Goal: Task Accomplishment & Management: Manage account settings

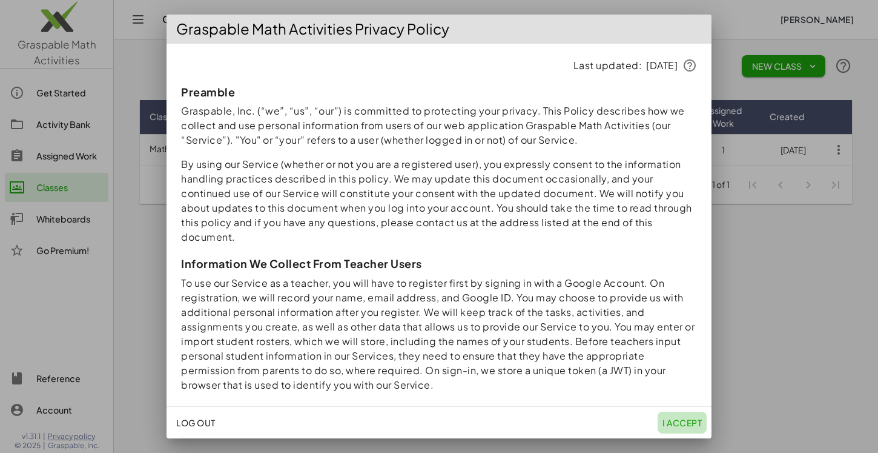
click at [674, 420] on span "I accept" at bounding box center [682, 422] width 39 height 11
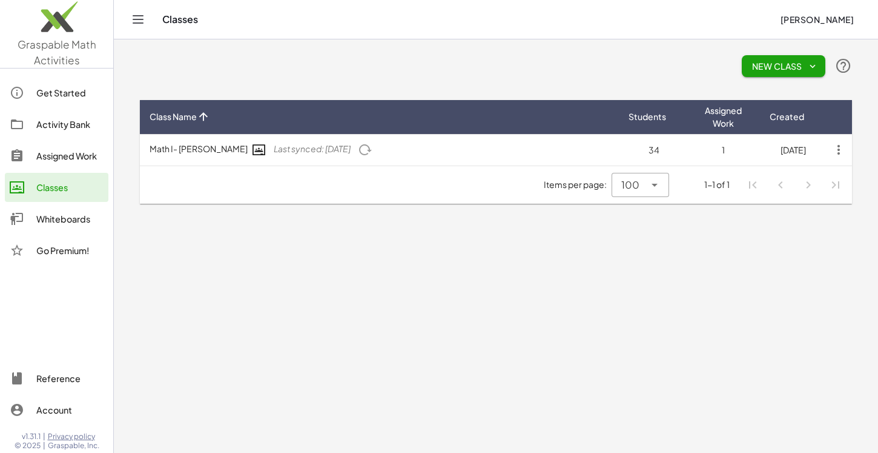
click at [39, 182] on div "Classes" at bounding box center [69, 187] width 67 height 15
click at [61, 158] on div "Assigned Work" at bounding box center [69, 155] width 67 height 15
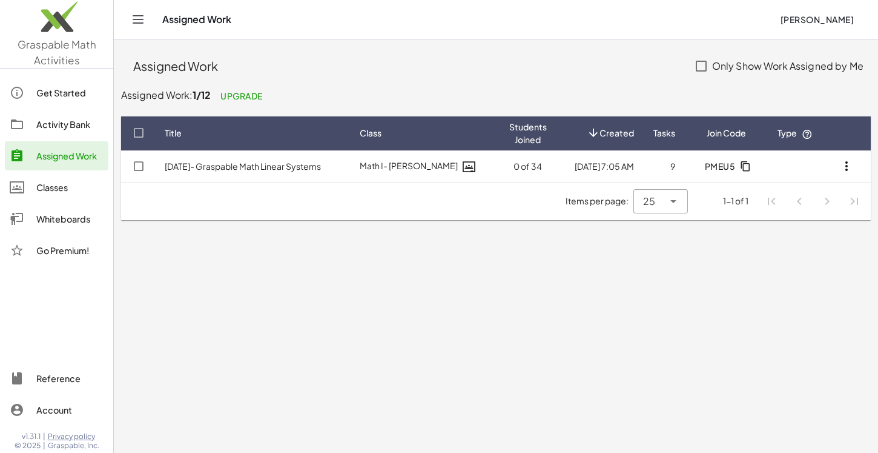
click at [68, 111] on link "Activity Bank" at bounding box center [57, 124] width 104 height 29
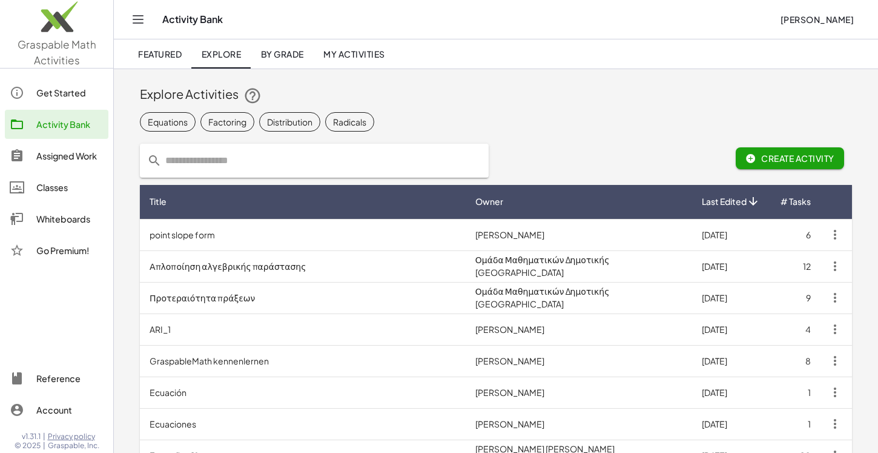
click at [264, 149] on input "text" at bounding box center [322, 161] width 320 height 34
type input "**********"
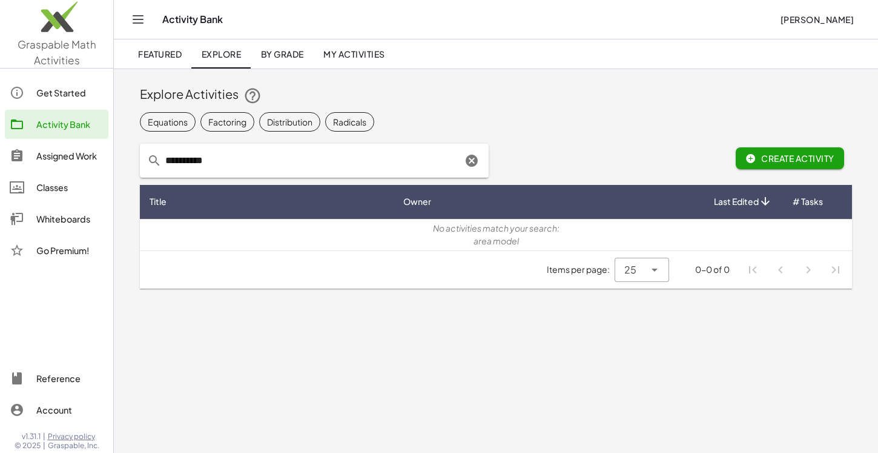
click at [242, 157] on input "**********" at bounding box center [312, 161] width 300 height 34
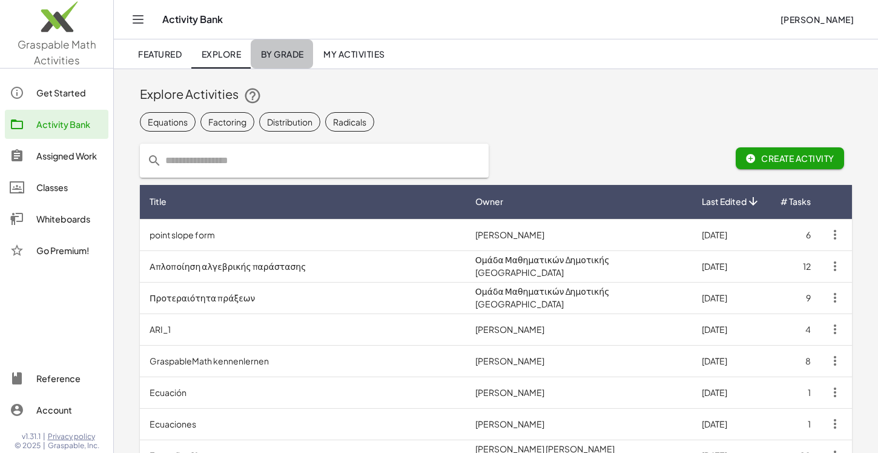
click at [285, 56] on span "By Grade" at bounding box center [282, 53] width 43 height 11
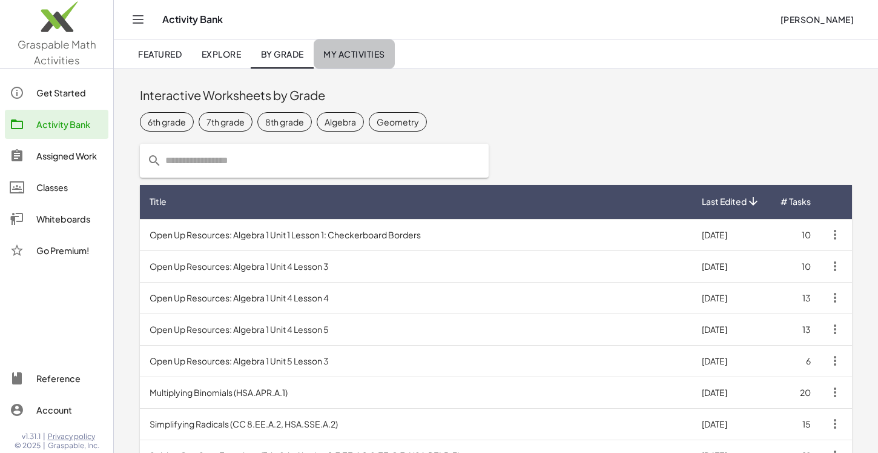
click at [383, 56] on span "My Activities" at bounding box center [355, 53] width 62 height 11
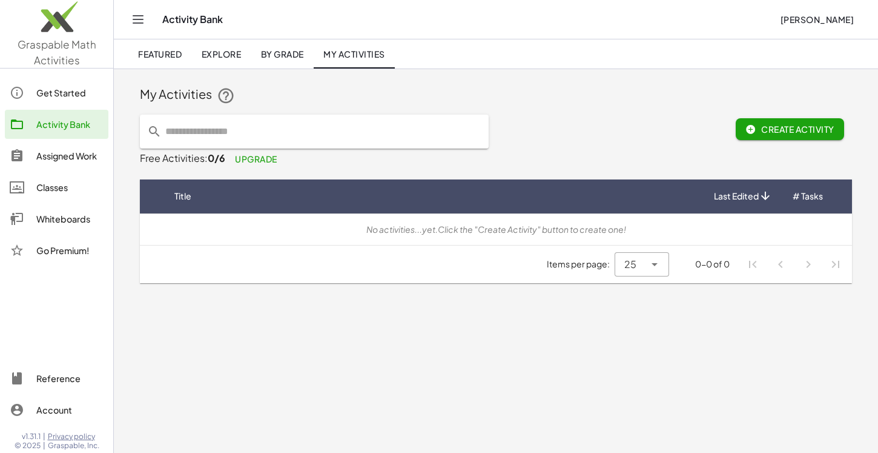
click at [298, 55] on span "By Grade" at bounding box center [282, 53] width 43 height 11
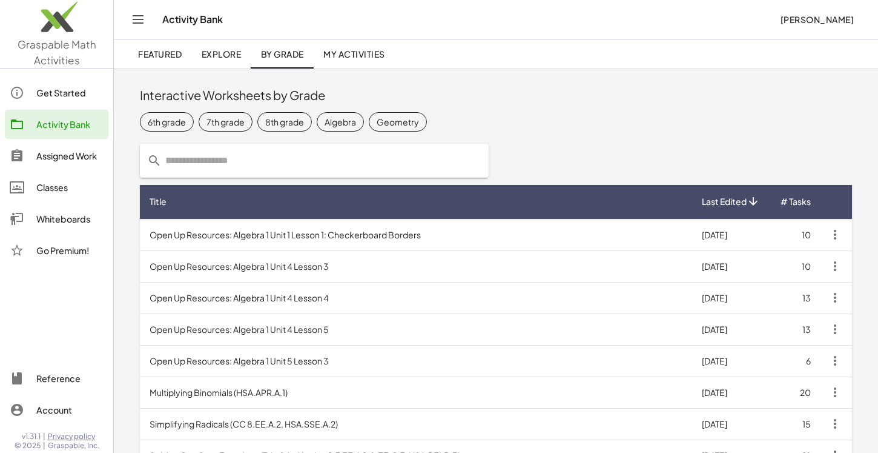
click at [247, 168] on input "text" at bounding box center [322, 161] width 320 height 34
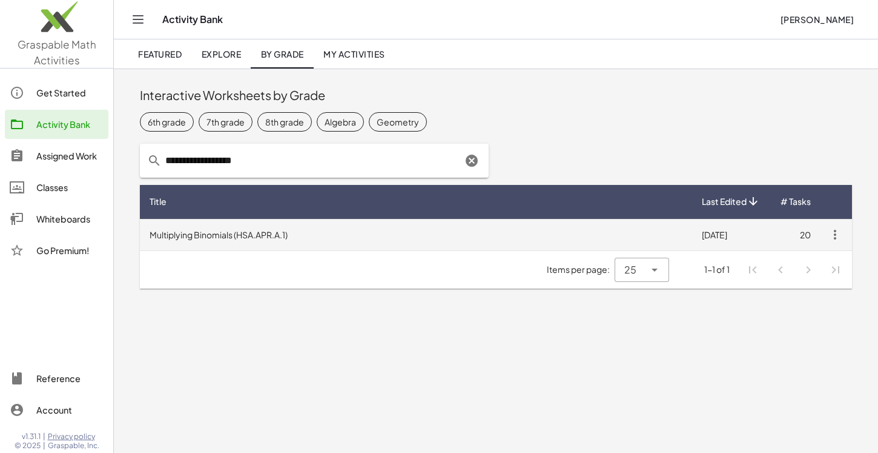
click at [267, 234] on td "Multiplying Binomials (HSA.APR.A.1)" at bounding box center [416, 235] width 553 height 32
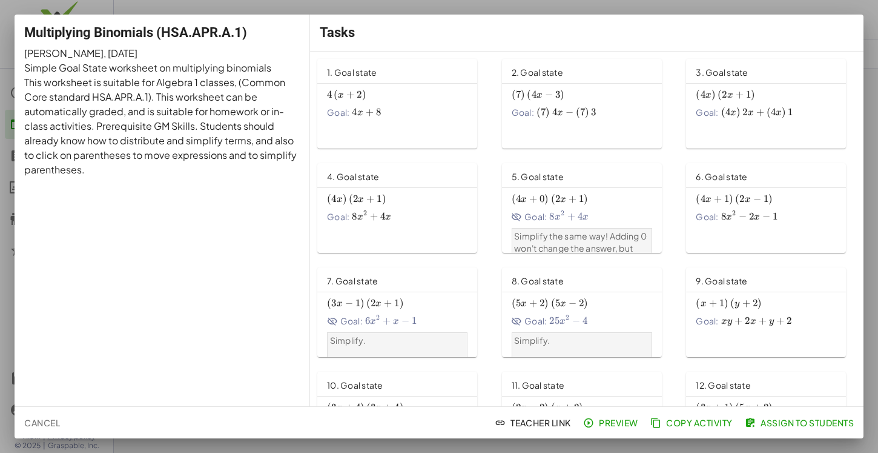
click at [400, 110] on div "Goal: 4 x + 8 4x+8 4 x + 8" at bounding box center [397, 112] width 141 height 13
click at [541, 427] on span "Teacher Link" at bounding box center [534, 422] width 74 height 11
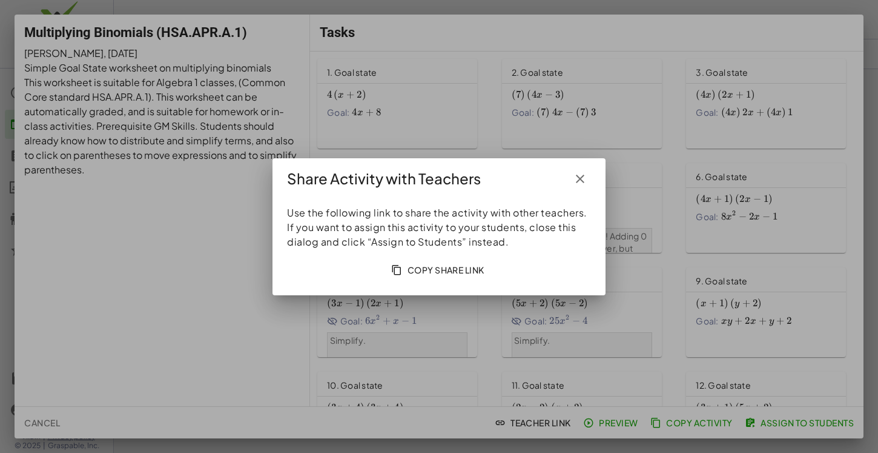
click at [588, 175] on button "button" at bounding box center [580, 179] width 22 height 22
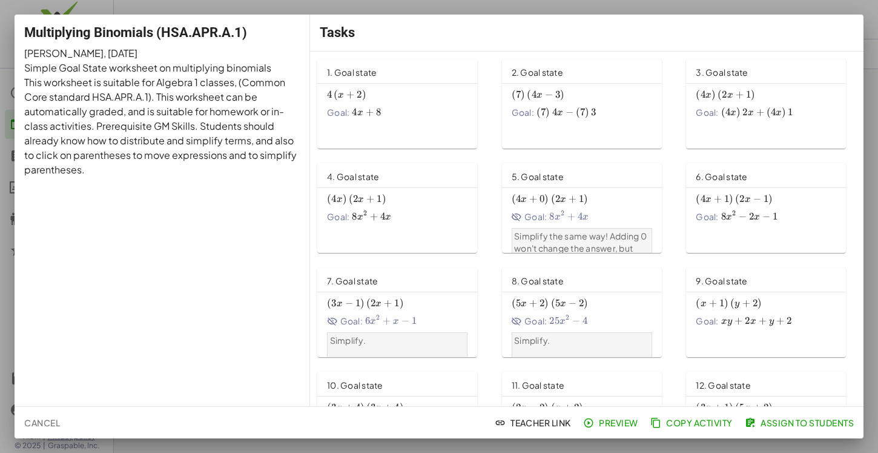
click at [88, 15] on div "Multiplying Binomials (HSA.APR.A.1) David Landy , 3/8/2022 Simple Goal State wo…" at bounding box center [163, 210] width 296 height 391
click at [98, 3] on div at bounding box center [439, 226] width 878 height 453
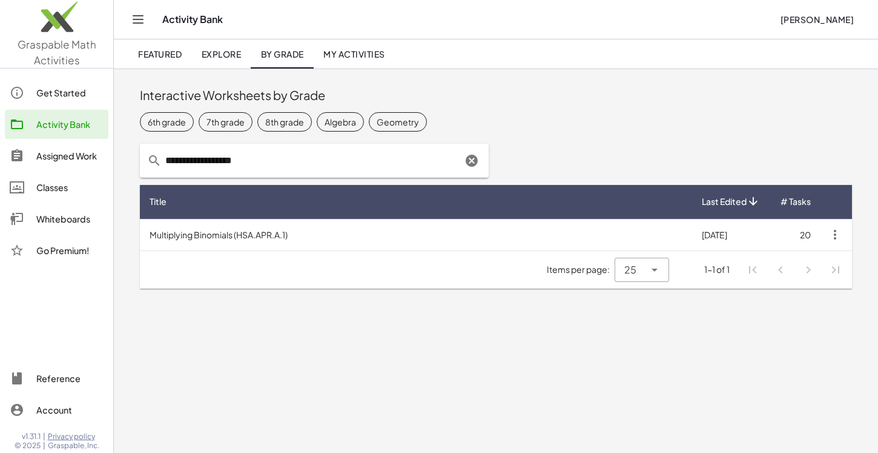
click at [275, 157] on input "**********" at bounding box center [312, 161] width 300 height 34
click at [305, 173] on input "**********" at bounding box center [312, 161] width 300 height 34
drag, startPoint x: 251, startPoint y: 159, endPoint x: 100, endPoint y: 170, distance: 151.2
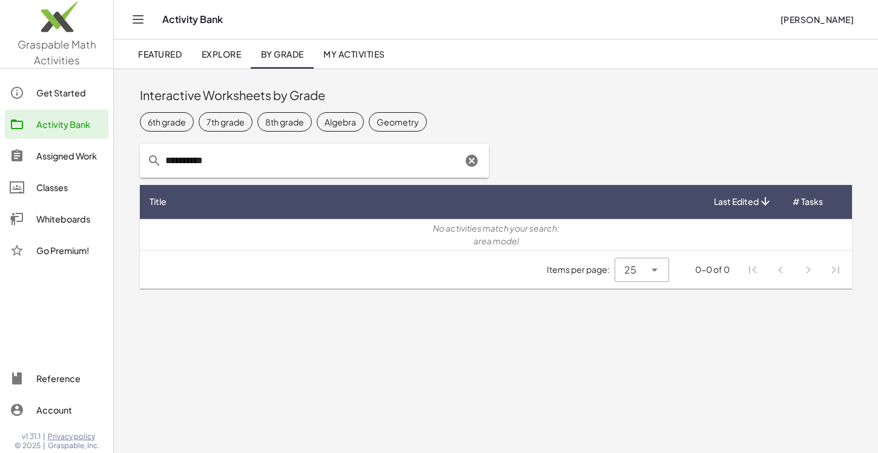
click at [100, 170] on div "Graspable Math Activities Get Started Activity Bank Assigned Work Classes White…" at bounding box center [439, 226] width 878 height 453
click at [206, 165] on input "**********" at bounding box center [312, 161] width 300 height 34
type input "**********"
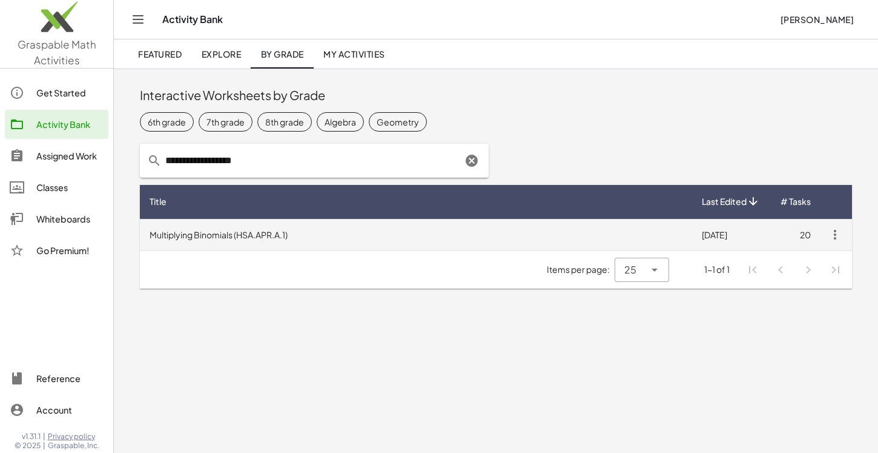
click at [302, 231] on td "Multiplying Binomials (HSA.APR.A.1)" at bounding box center [416, 235] width 553 height 32
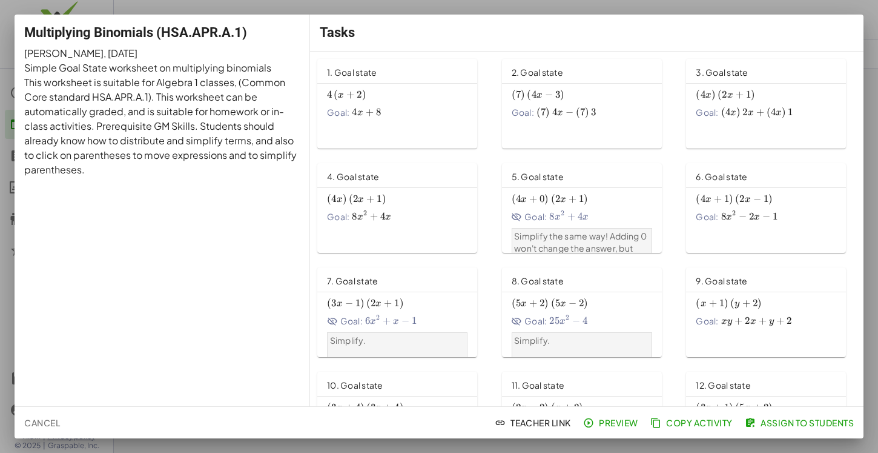
click at [415, 98] on span "4 ( x + 2 ) 4\left(x+2\right) 4 ( x + 2 )" at bounding box center [397, 94] width 141 height 13
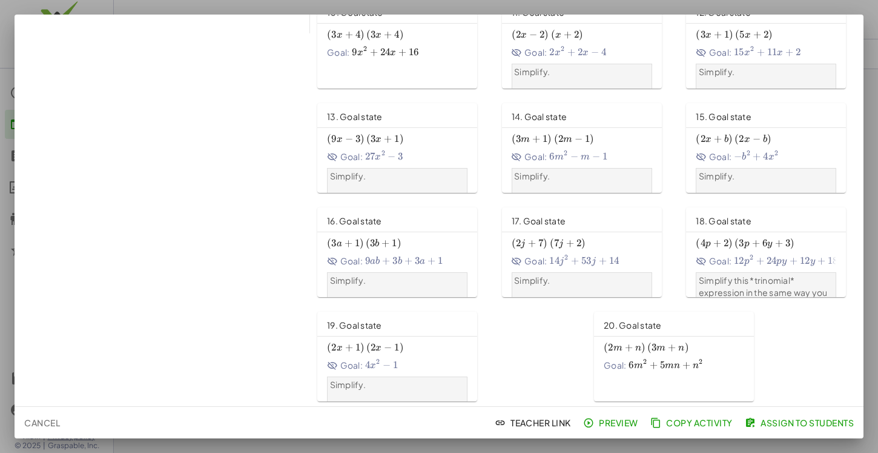
scroll to position [375, 0]
click at [528, 417] on span "Teacher Link" at bounding box center [534, 422] width 74 height 11
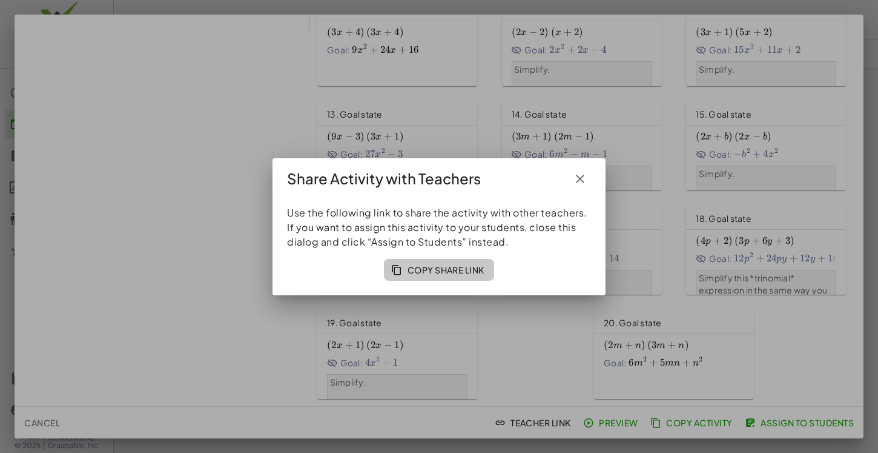
click at [404, 274] on span "Copy Share Link" at bounding box center [439, 269] width 91 height 11
click at [578, 179] on icon "button" at bounding box center [580, 178] width 15 height 15
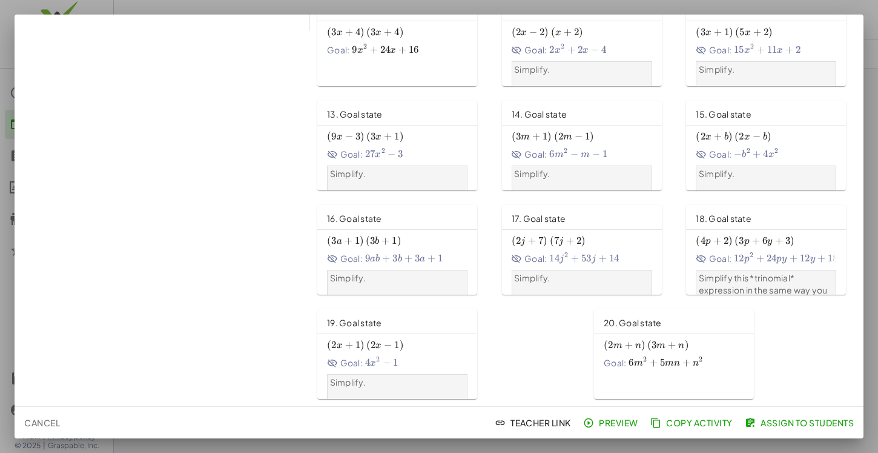
click at [712, 426] on span "Copy Activity" at bounding box center [693, 422] width 80 height 11
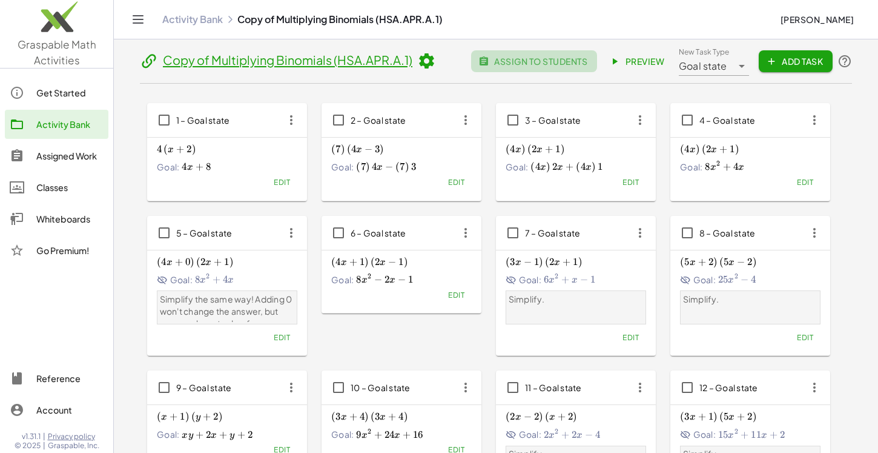
click at [522, 62] on span "assign to students" at bounding box center [534, 61] width 107 height 11
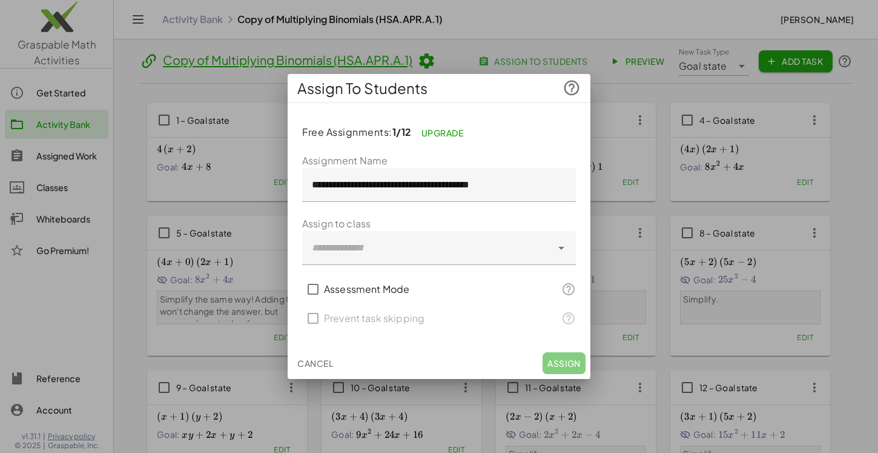
click at [379, 257] on div at bounding box center [427, 248] width 250 height 34
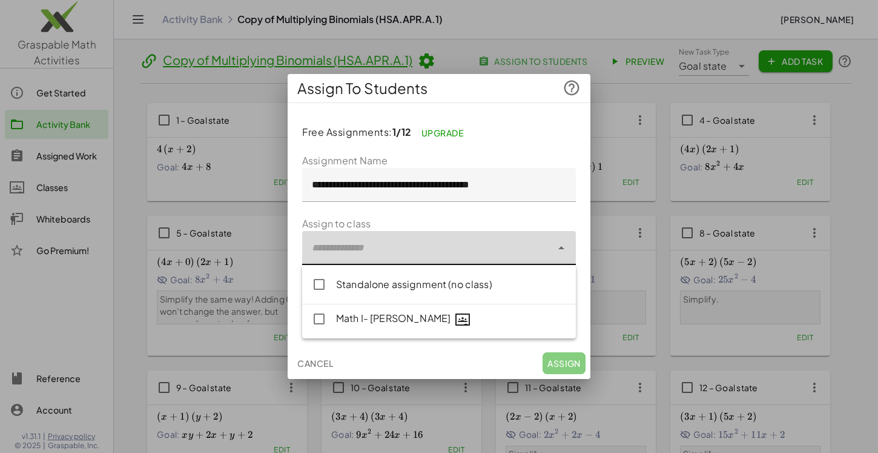
click at [632, 90] on div at bounding box center [439, 226] width 878 height 453
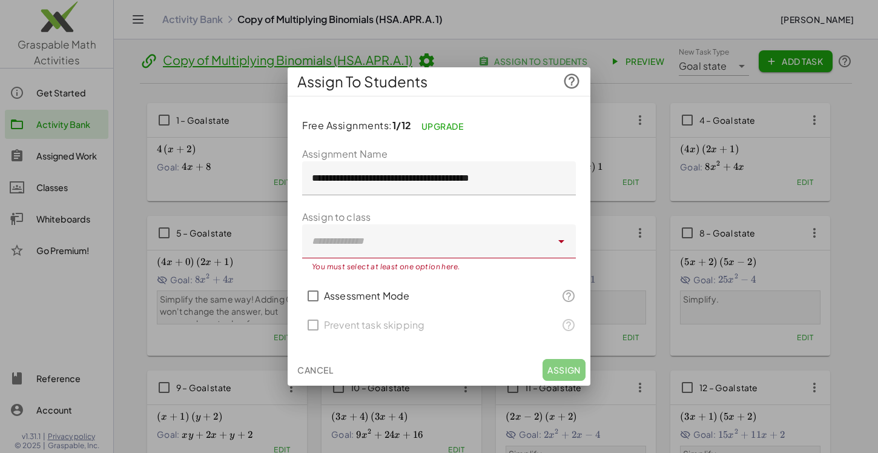
click at [304, 377] on button "Cancel" at bounding box center [315, 370] width 45 height 22
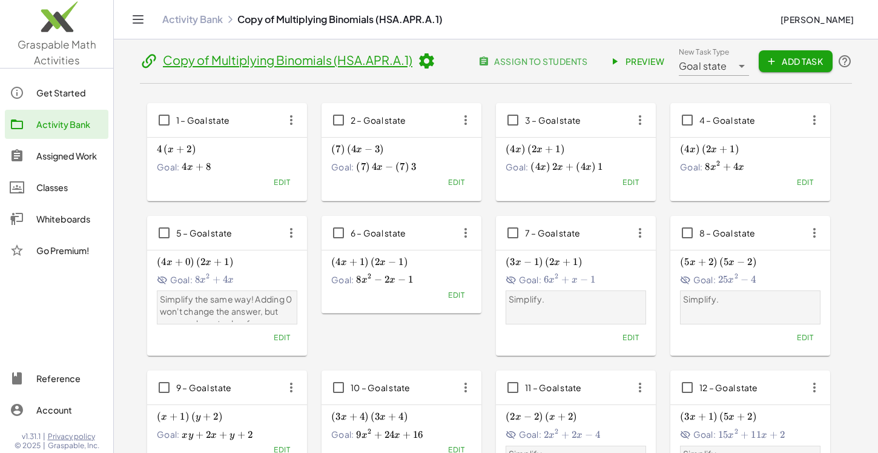
click at [44, 185] on div "Classes" at bounding box center [69, 187] width 67 height 15
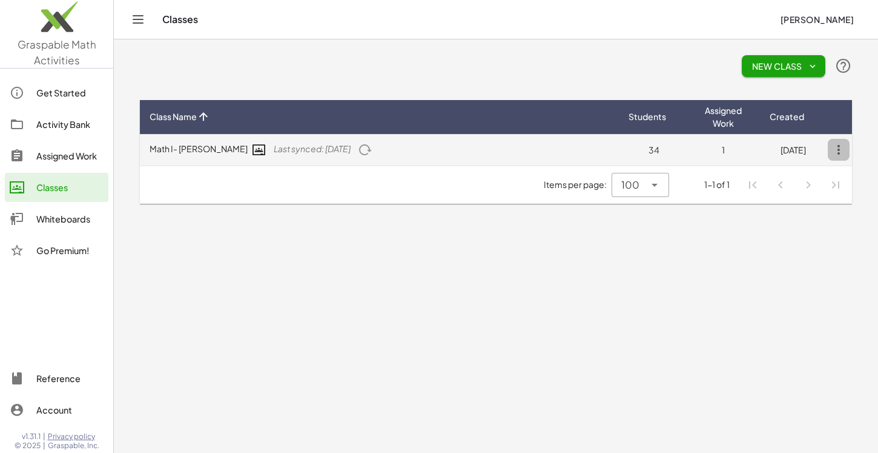
click at [836, 151] on icon "button" at bounding box center [839, 150] width 22 height 22
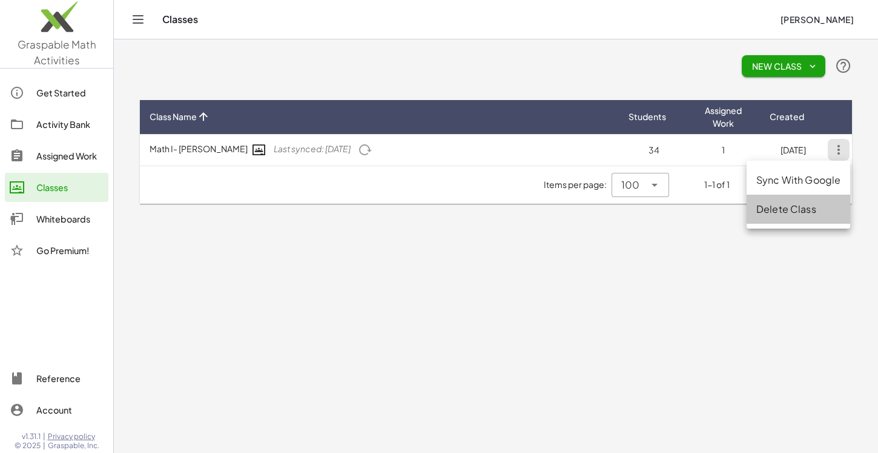
click at [807, 201] on div "Delete Class" at bounding box center [799, 208] width 104 height 29
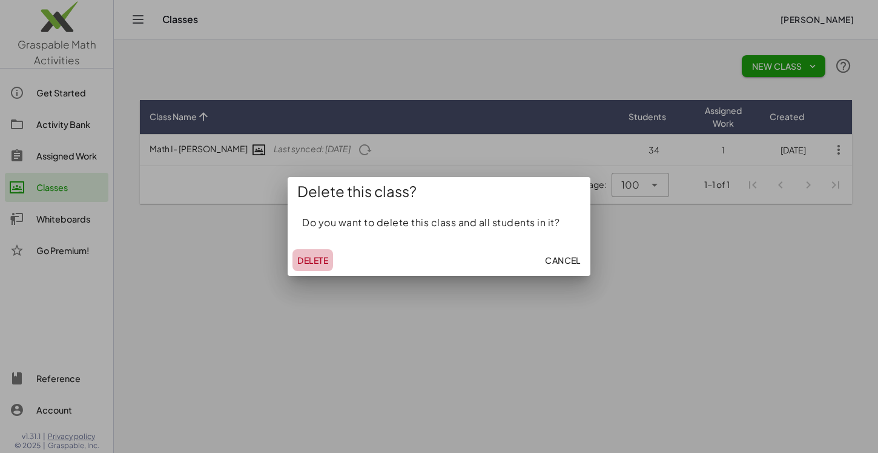
click at [321, 251] on button "Delete" at bounding box center [313, 260] width 41 height 22
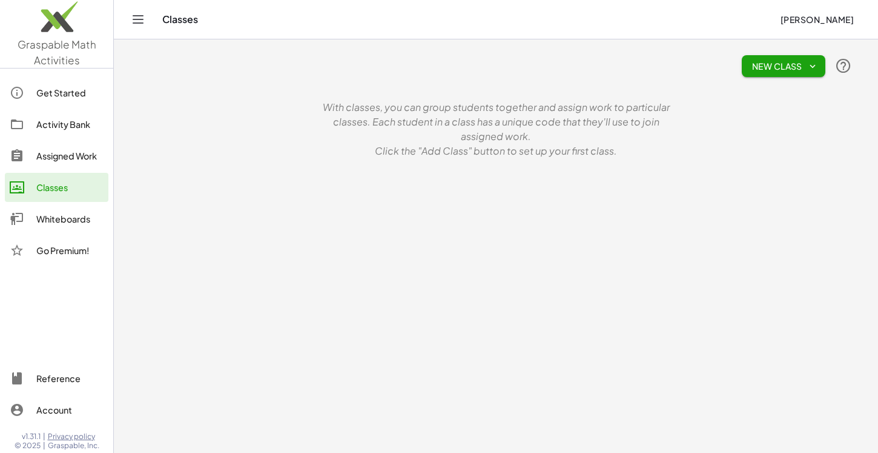
click at [785, 67] on span "New Class" at bounding box center [784, 66] width 64 height 11
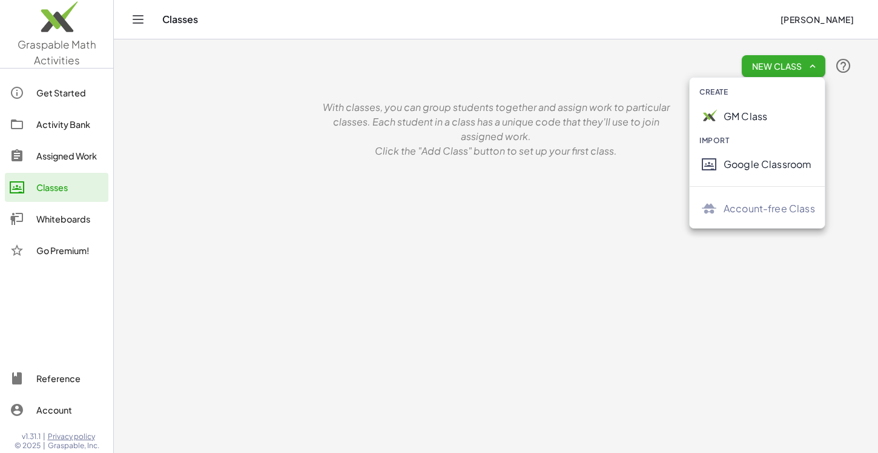
click at [755, 121] on div "GM Class" at bounding box center [769, 116] width 91 height 15
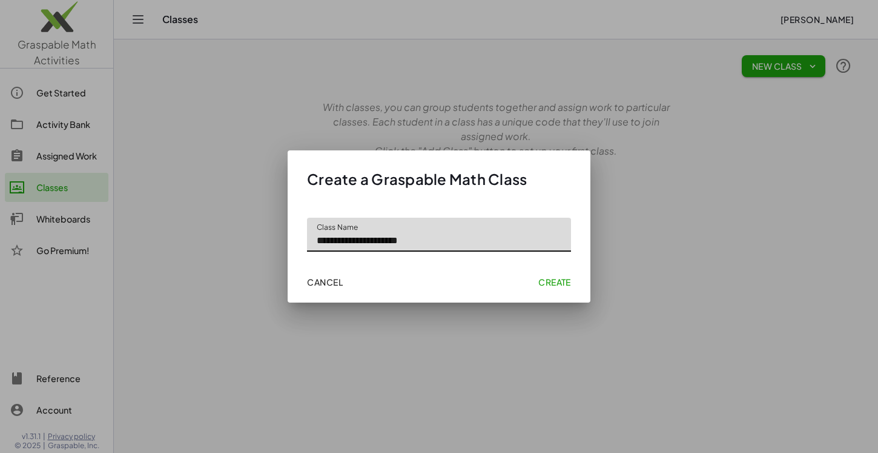
type input "**********"
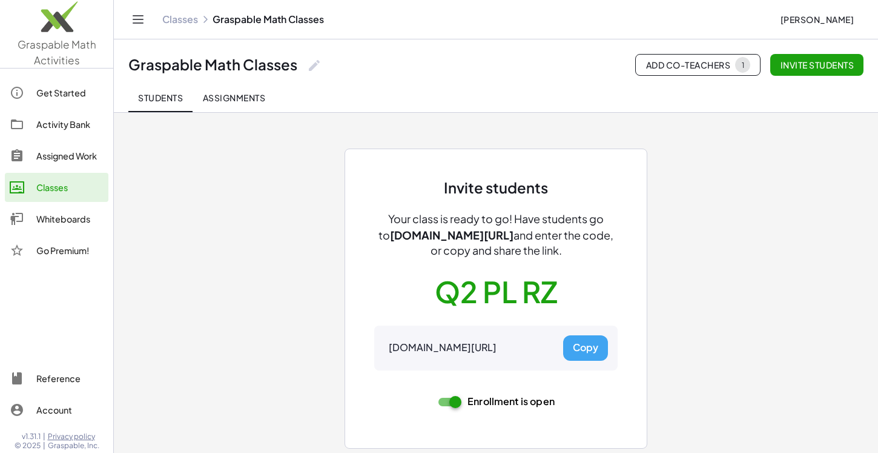
scroll to position [3, 0]
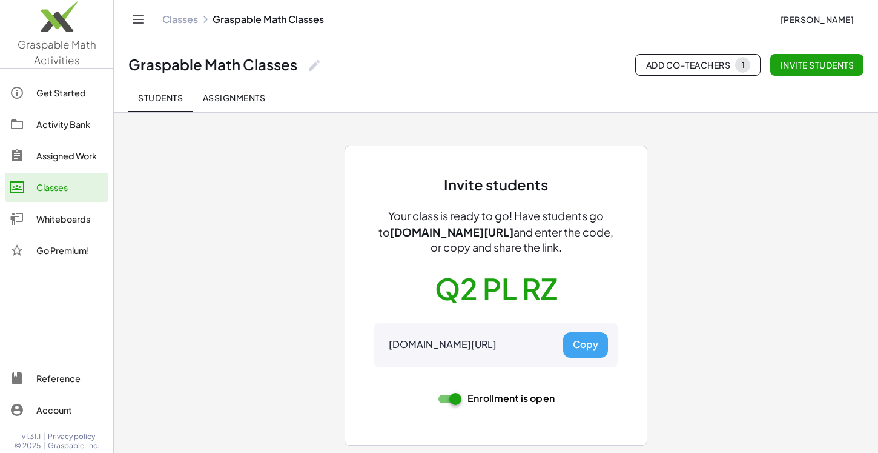
click at [227, 93] on span "Assignments" at bounding box center [233, 97] width 63 height 11
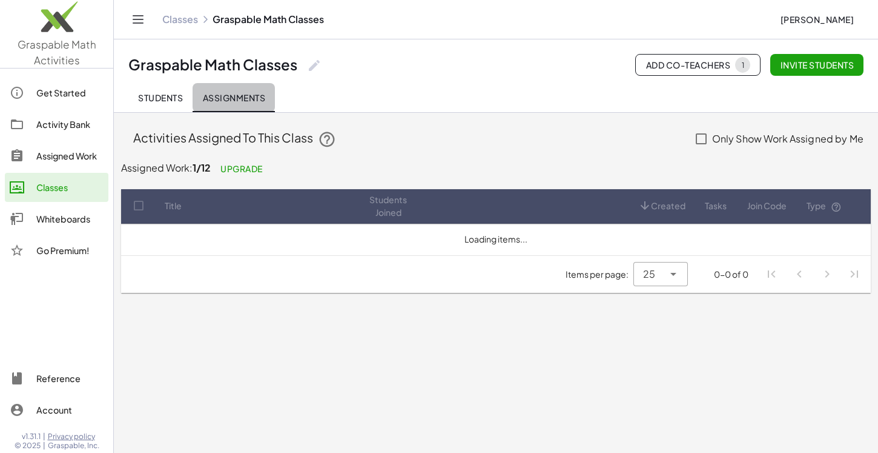
scroll to position [0, 0]
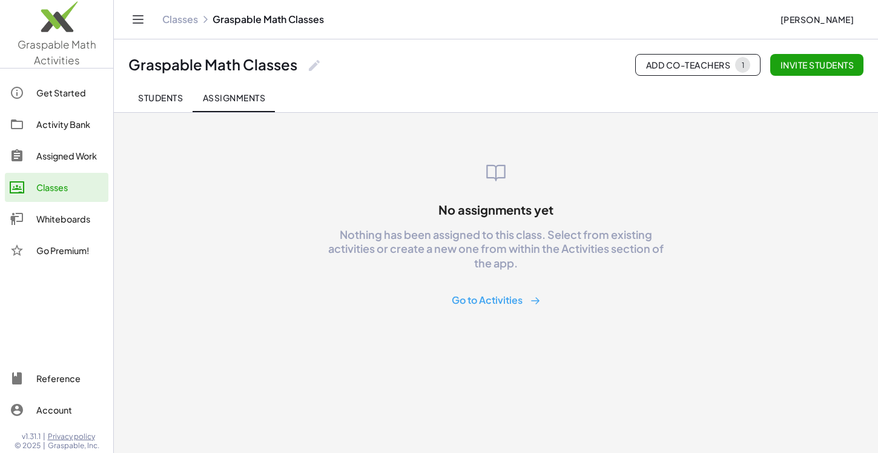
click at [158, 95] on span "Students" at bounding box center [160, 97] width 45 height 11
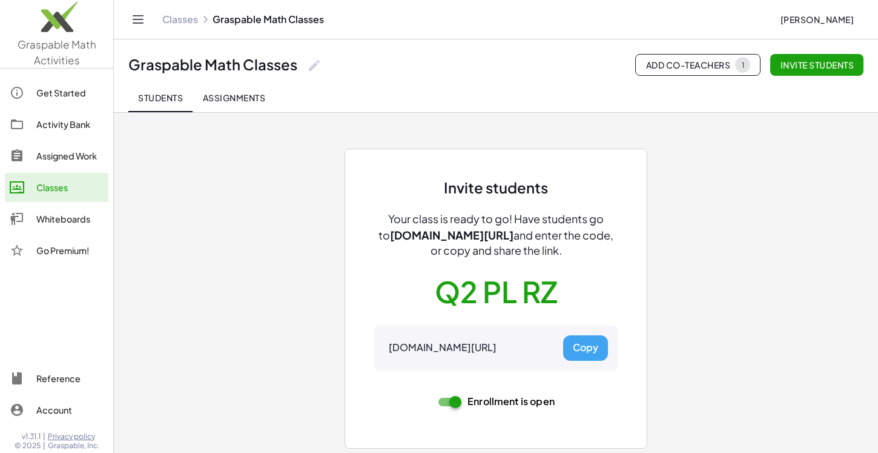
click at [60, 255] on div "Go Premium!" at bounding box center [69, 250] width 67 height 15
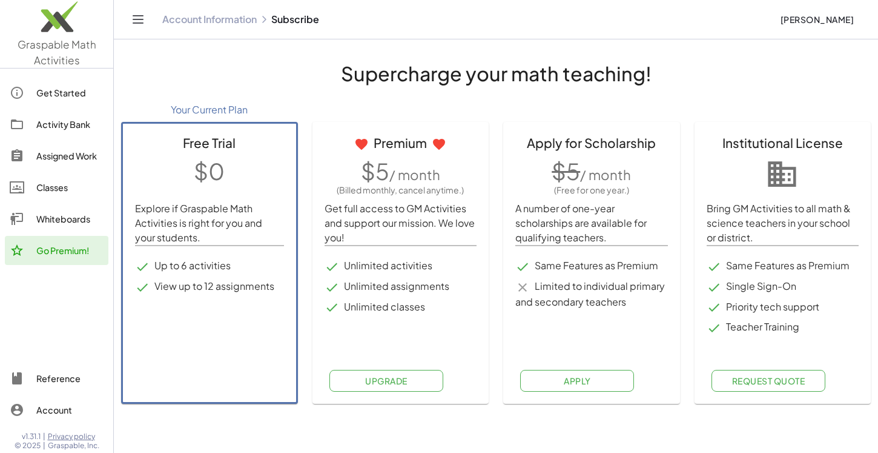
click at [73, 226] on link "Whiteboards" at bounding box center [57, 218] width 104 height 29
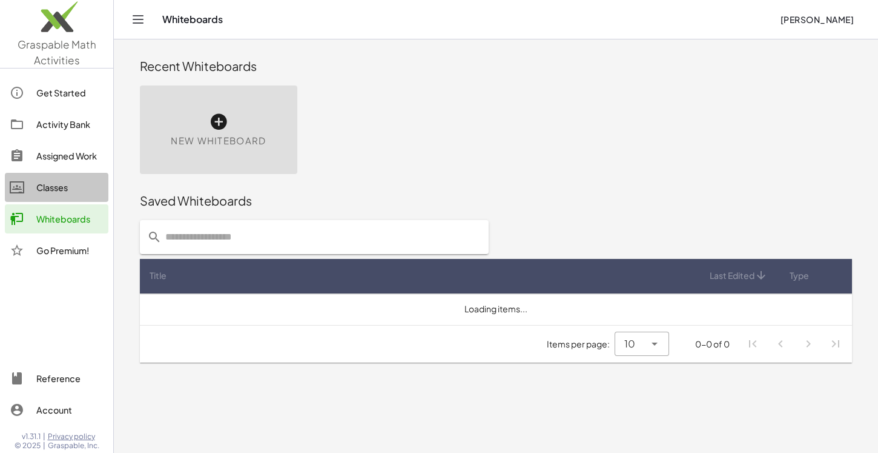
click at [62, 193] on div "Classes" at bounding box center [69, 187] width 67 height 15
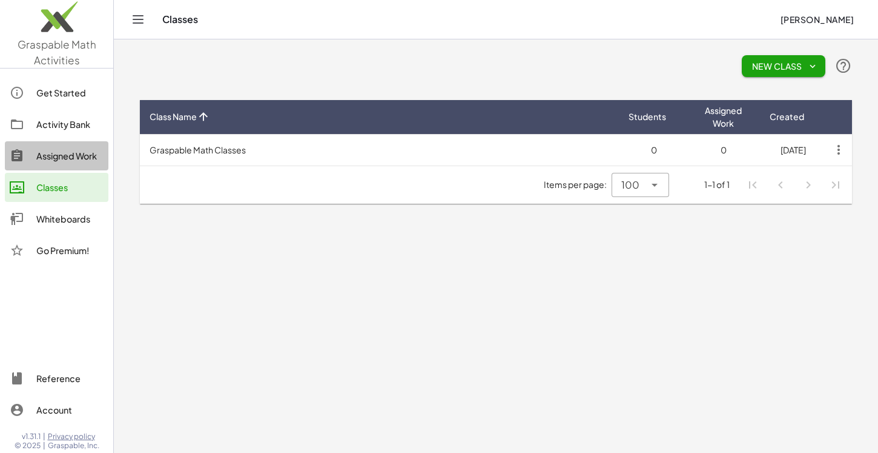
click at [59, 159] on div "Assigned Work" at bounding box center [69, 155] width 67 height 15
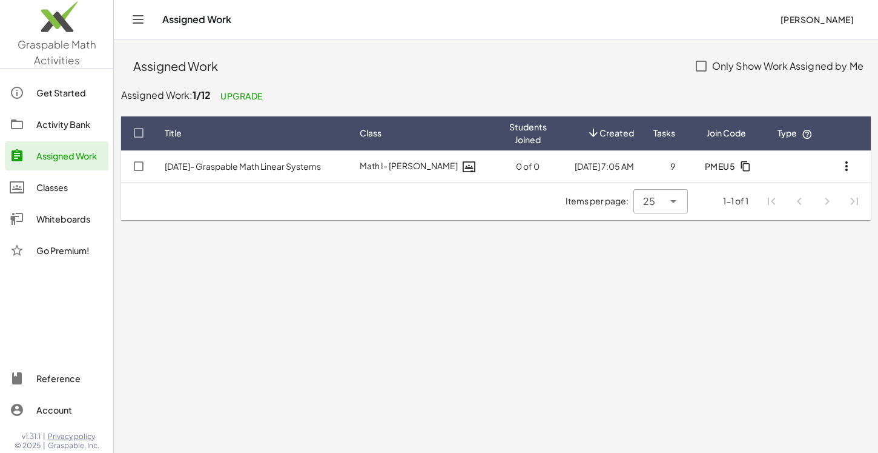
click at [68, 119] on div "Activity Bank" at bounding box center [69, 124] width 67 height 15
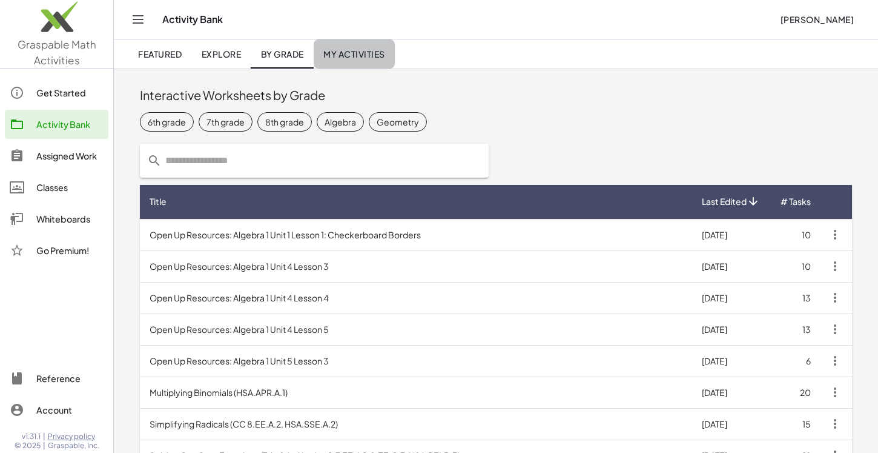
click at [366, 56] on span "My Activities" at bounding box center [355, 53] width 62 height 11
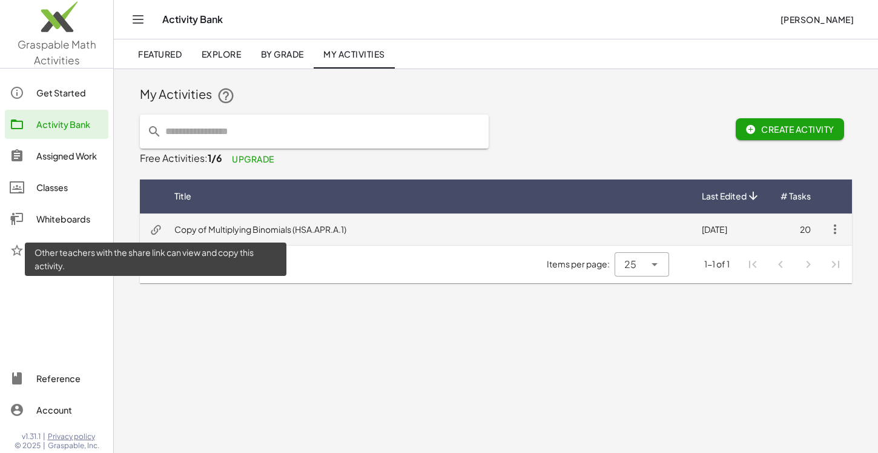
click at [161, 228] on icon at bounding box center [156, 230] width 13 height 13
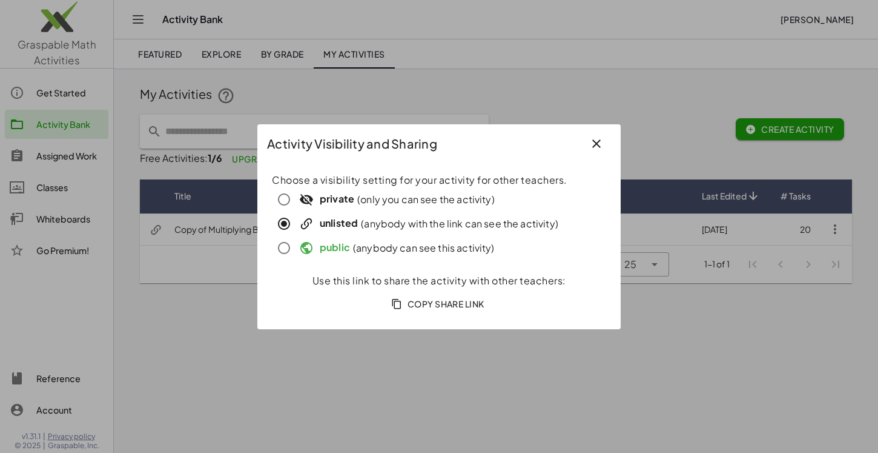
click at [439, 305] on span "Copy Share Link" at bounding box center [439, 303] width 91 height 11
click at [595, 144] on icon "button" at bounding box center [596, 143] width 15 height 15
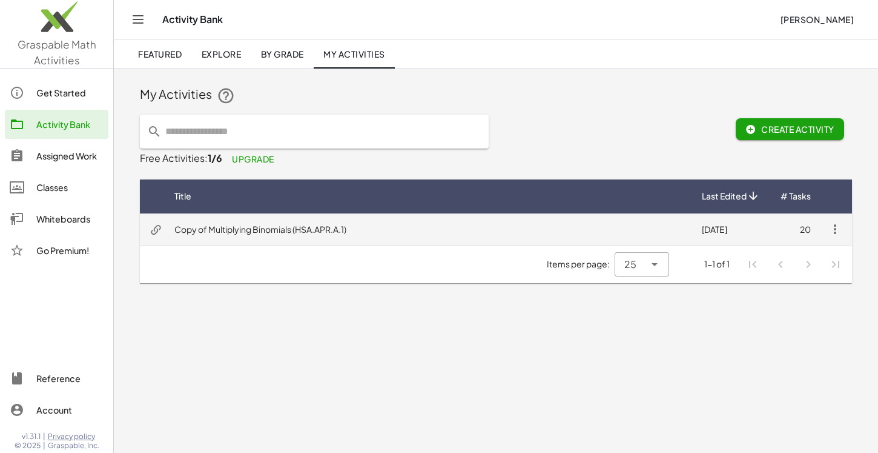
click at [310, 215] on td "Copy of Multiplying Binomials (HSA.APR.A.1)" at bounding box center [429, 229] width 528 height 32
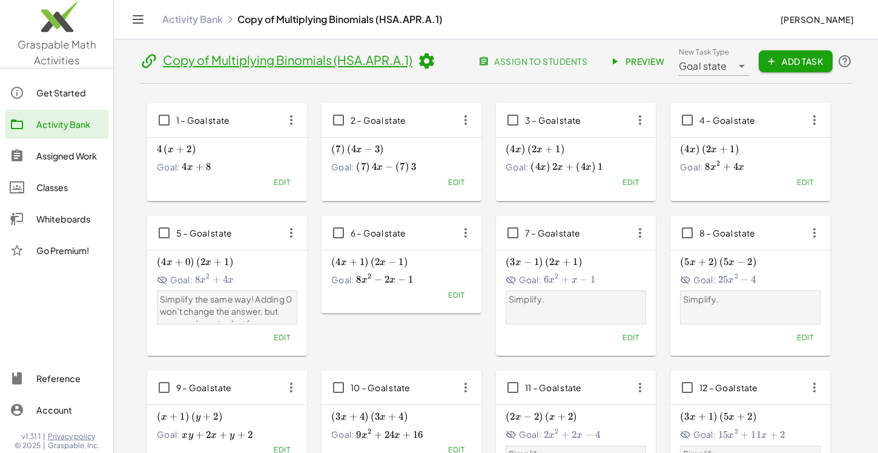
click at [536, 65] on span "assign to students" at bounding box center [534, 61] width 107 height 11
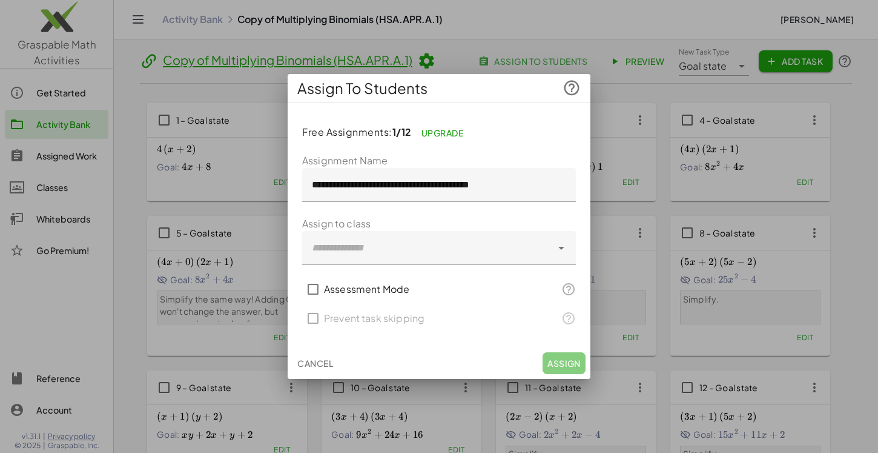
click at [351, 187] on input "**********" at bounding box center [439, 185] width 274 height 34
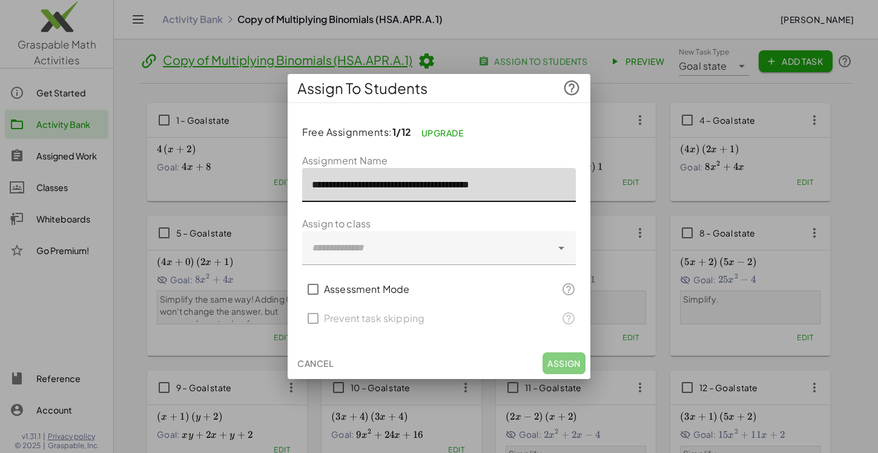
drag, startPoint x: 351, startPoint y: 187, endPoint x: 295, endPoint y: 188, distance: 55.7
click at [295, 188] on div "**********" at bounding box center [439, 230] width 303 height 234
type input "**********"
click at [376, 241] on div at bounding box center [427, 248] width 250 height 34
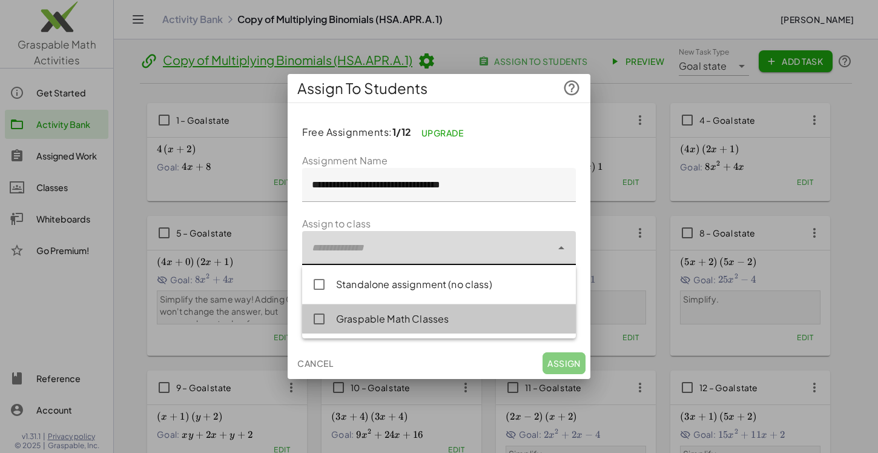
click at [376, 314] on div "Graspable Math Classes" at bounding box center [451, 318] width 230 height 15
type input "**********"
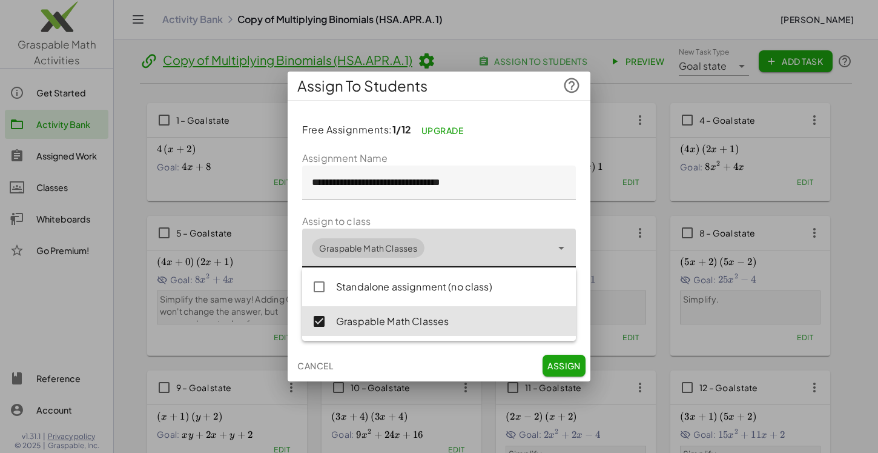
click at [481, 248] on div "**********" at bounding box center [427, 247] width 250 height 39
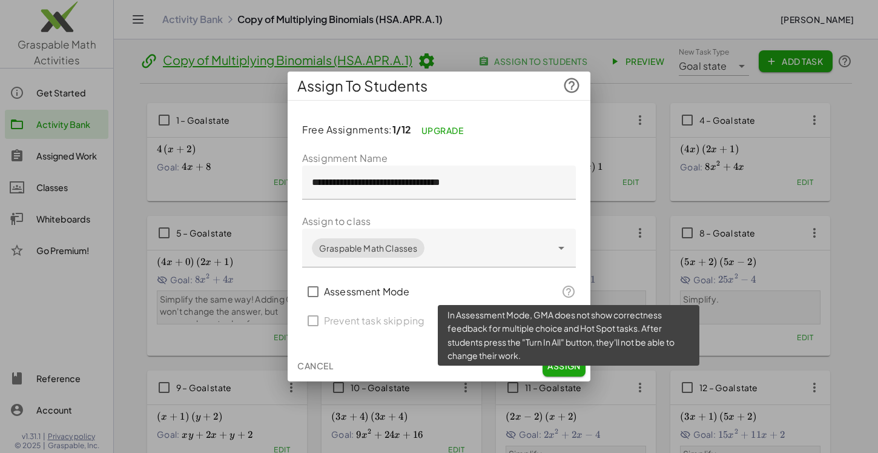
click at [565, 289] on icon at bounding box center [569, 291] width 15 height 15
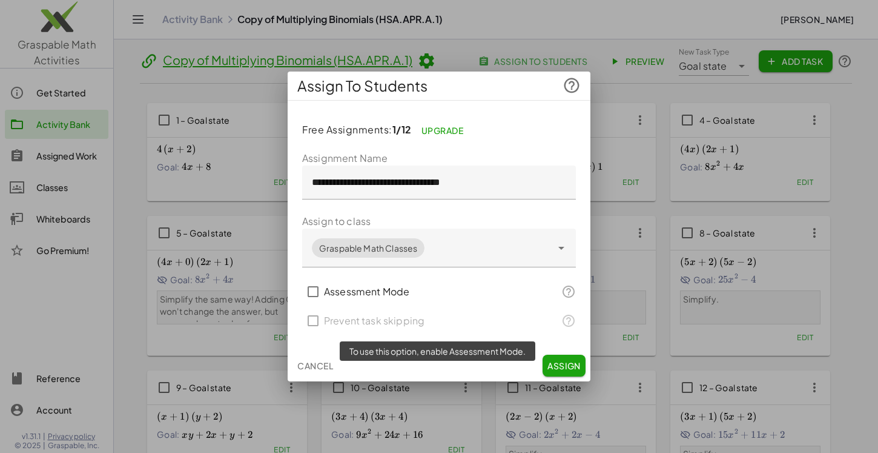
click at [397, 311] on div "Prevent task skipping" at bounding box center [439, 320] width 274 height 29
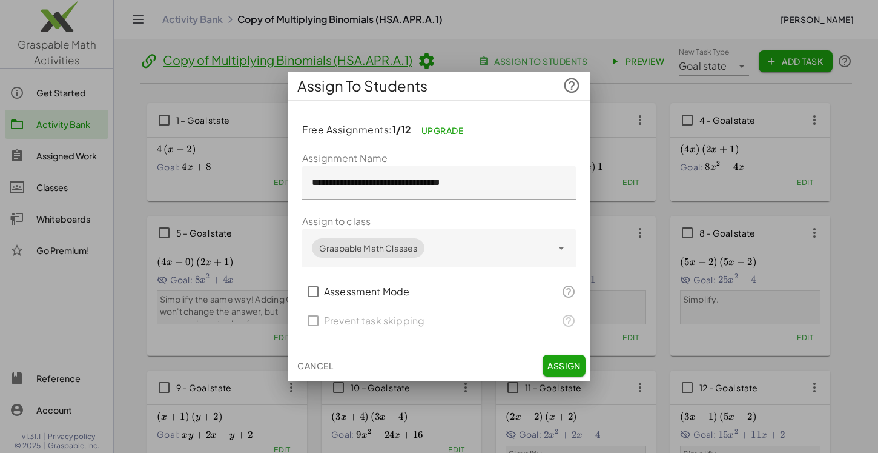
click at [555, 361] on span "Assign" at bounding box center [564, 365] width 33 height 11
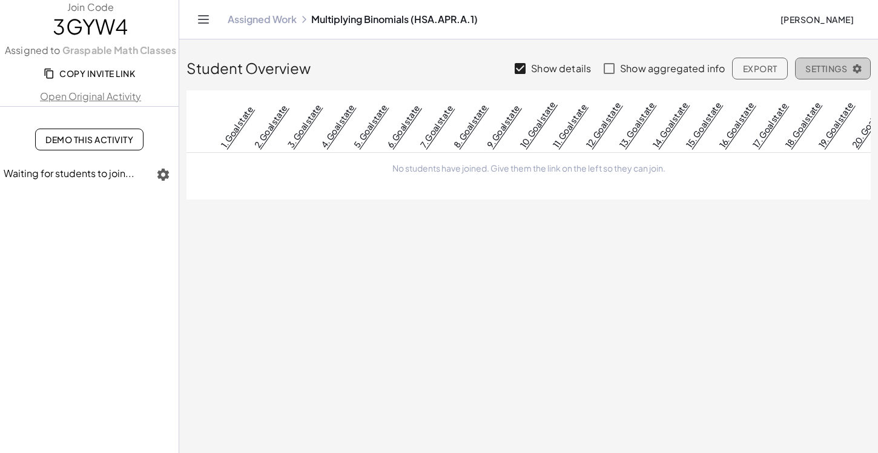
click at [832, 69] on span "Settings" at bounding box center [833, 68] width 55 height 11
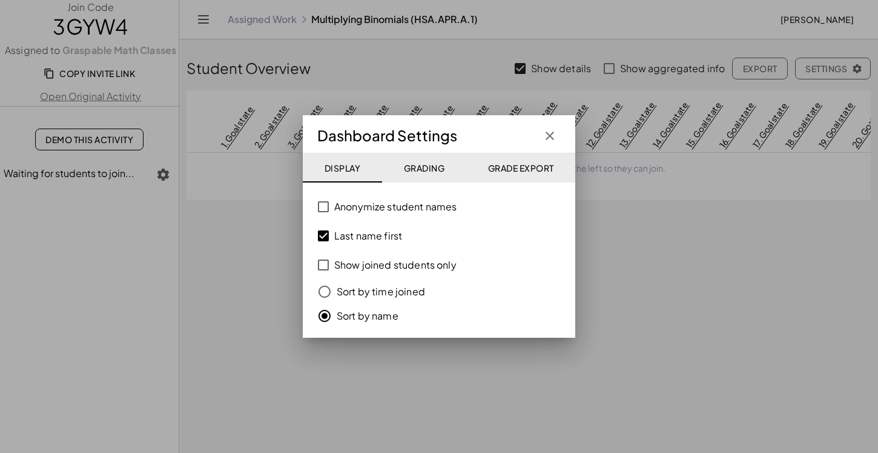
click at [832, 69] on div at bounding box center [439, 226] width 878 height 453
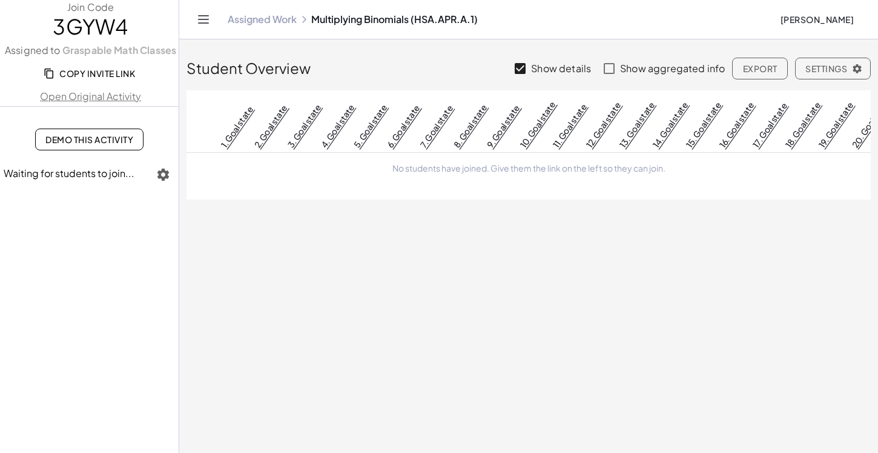
click at [91, 71] on span "Copy Invite Link" at bounding box center [90, 73] width 89 height 11
click at [82, 53] on link "Graspable Math Classes" at bounding box center [119, 51] width 116 height 14
click at [207, 23] on icon "Toggle navigation" at bounding box center [204, 19] width 10 height 7
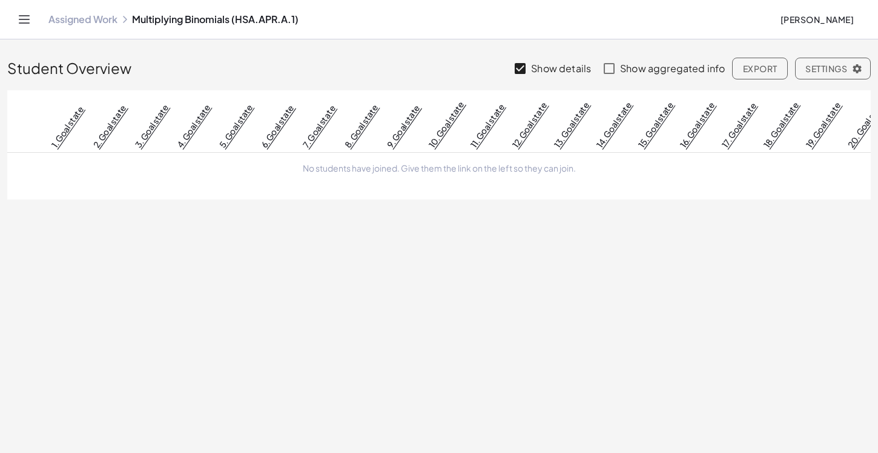
click at [29, 21] on icon "Toggle navigation" at bounding box center [24, 19] width 15 height 15
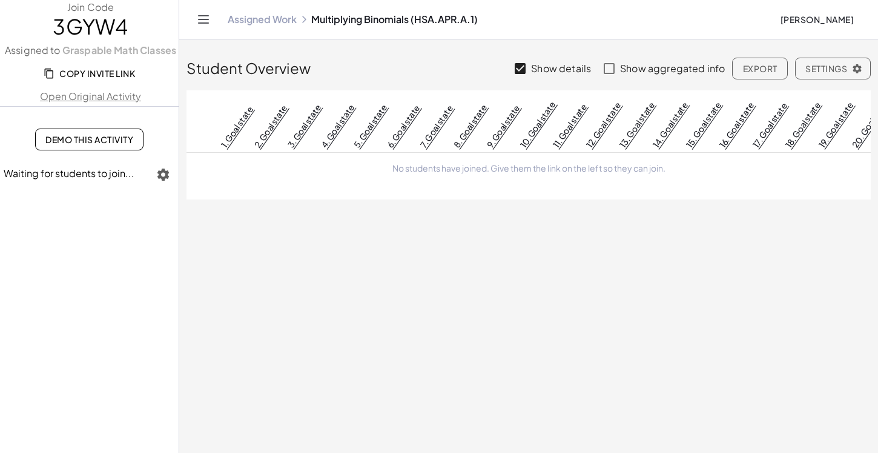
click at [758, 72] on span "Export" at bounding box center [760, 68] width 35 height 11
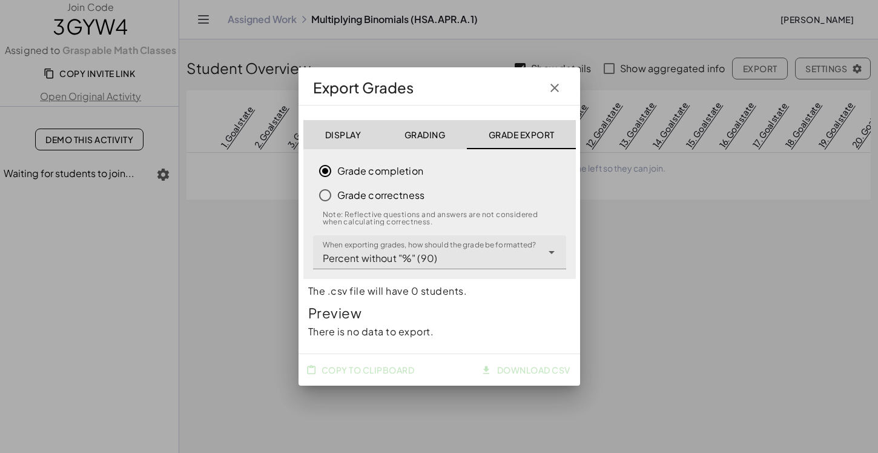
click at [550, 87] on icon "button" at bounding box center [555, 88] width 15 height 15
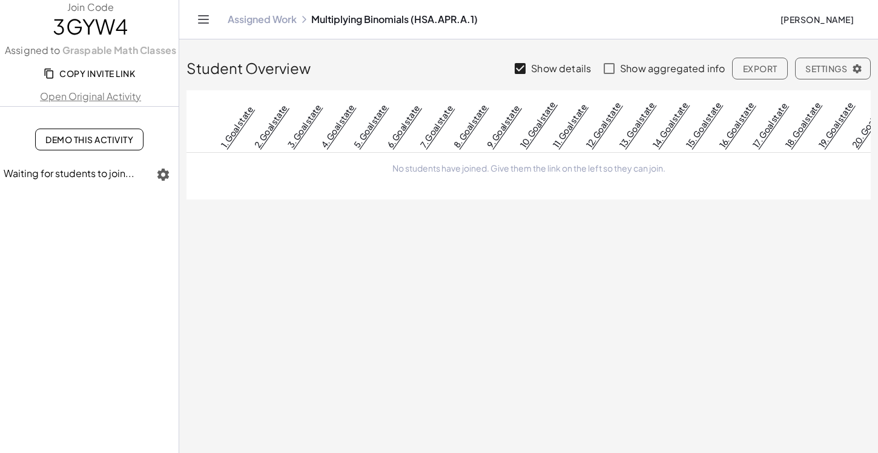
click at [199, 15] on icon "Toggle navigation" at bounding box center [203, 19] width 15 height 15
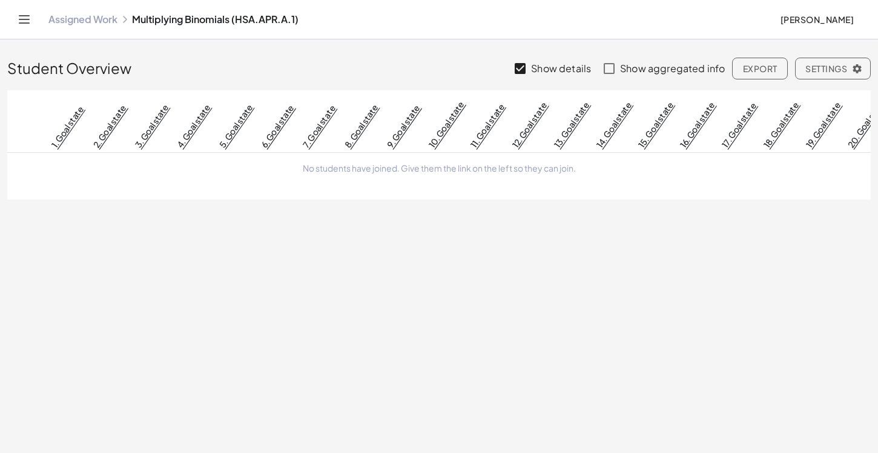
click at [26, 18] on icon "Toggle navigation" at bounding box center [24, 19] width 15 height 15
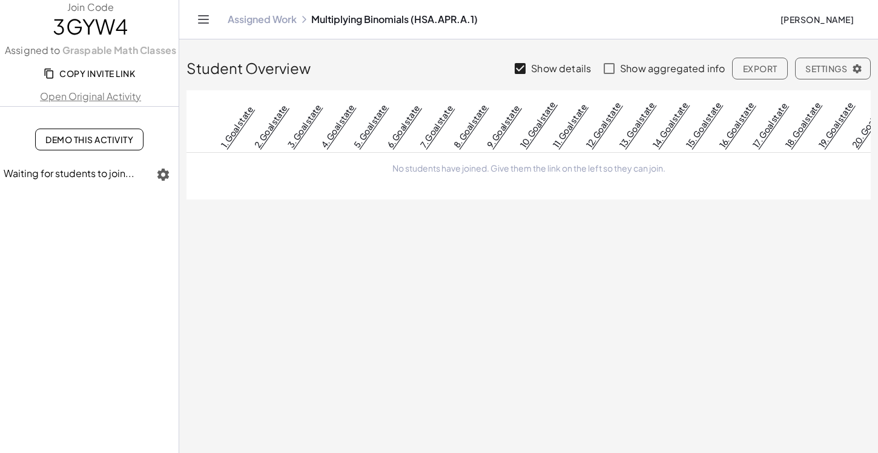
click at [74, 68] on span "Copy Invite Link" at bounding box center [90, 73] width 89 height 11
click at [237, 130] on link "1. Goal state" at bounding box center [237, 127] width 37 height 46
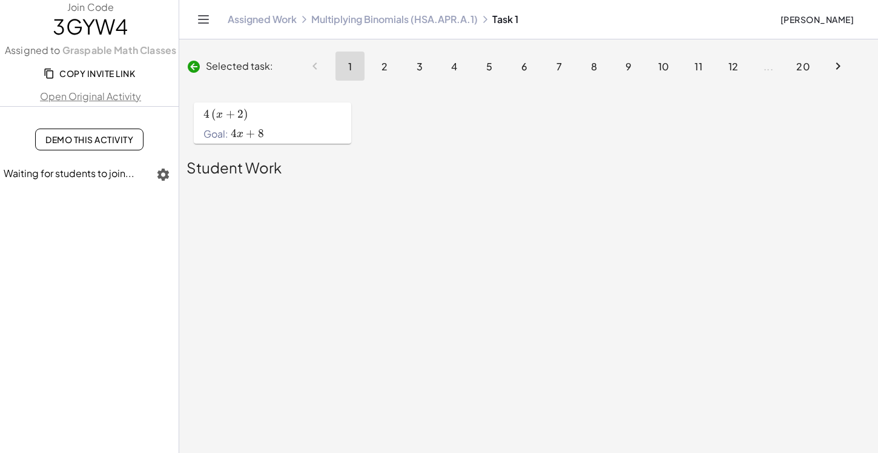
click at [383, 70] on span "2" at bounding box center [385, 66] width 7 height 13
click at [416, 66] on span "3" at bounding box center [419, 66] width 7 height 13
click at [797, 71] on span "20" at bounding box center [804, 66] width 15 height 13
click at [344, 61] on button "1" at bounding box center [350, 65] width 29 height 29
click at [82, 138] on span "Demo This Activity" at bounding box center [89, 139] width 88 height 11
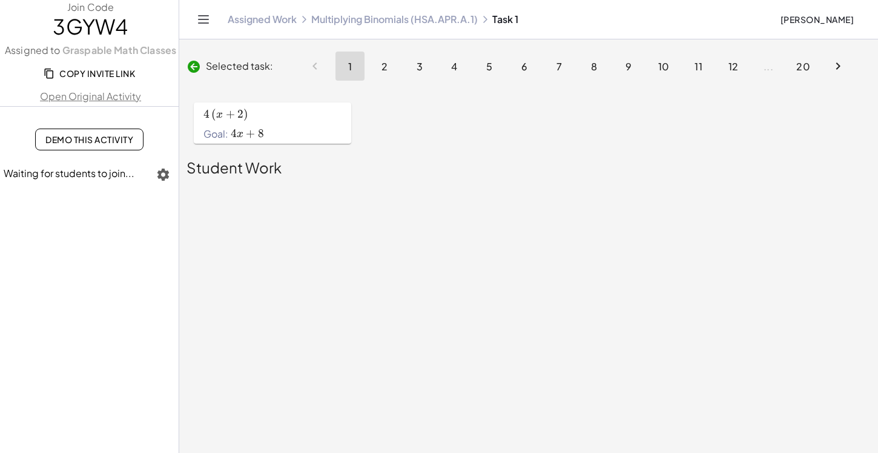
click at [157, 173] on icon "button" at bounding box center [163, 174] width 15 height 15
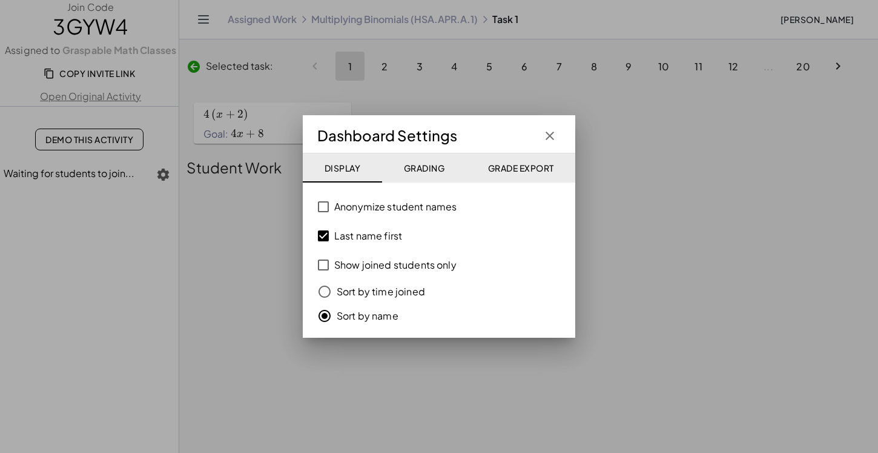
click at [425, 163] on span "Grading" at bounding box center [423, 167] width 41 height 11
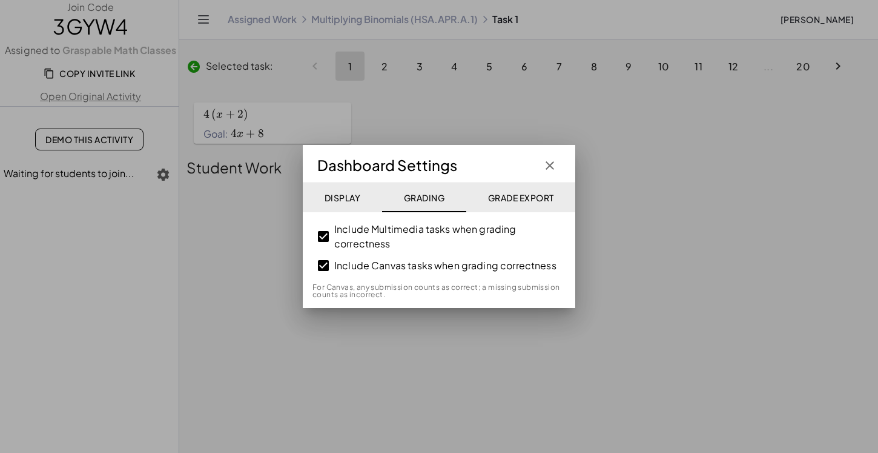
click at [510, 193] on span "Grade Export" at bounding box center [521, 197] width 66 height 11
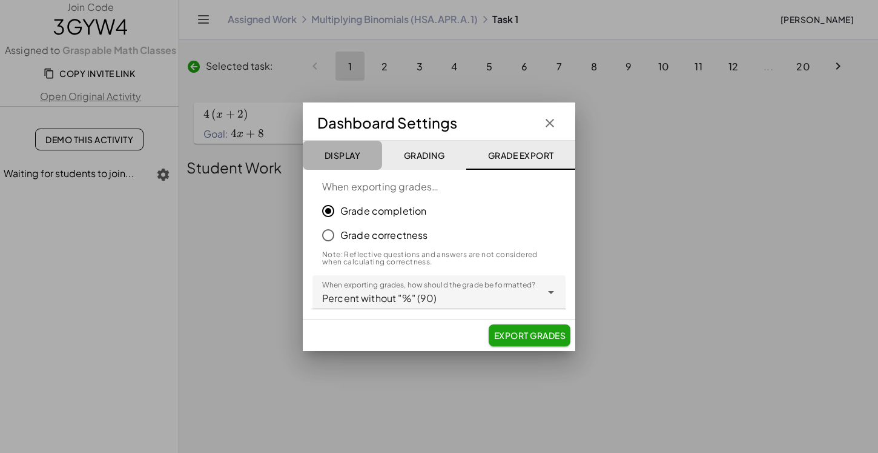
click at [466, 166] on button "Display" at bounding box center [520, 155] width 109 height 29
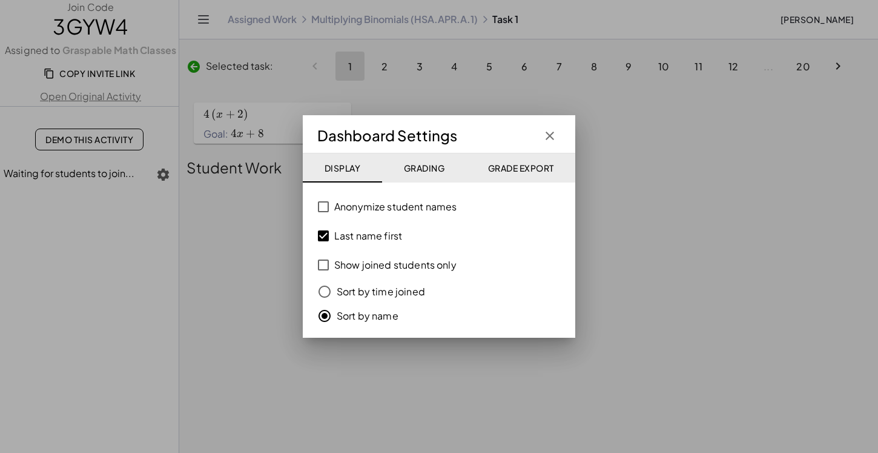
click at [376, 265] on label "Show joined students only" at bounding box center [395, 264] width 122 height 29
click at [550, 136] on icon "button" at bounding box center [550, 135] width 15 height 15
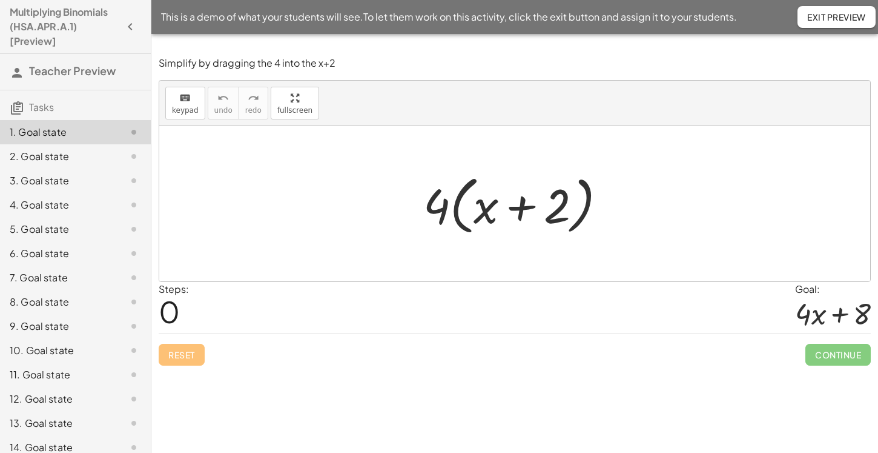
click at [440, 207] on div at bounding box center [519, 204] width 205 height 70
click at [440, 204] on div at bounding box center [519, 204] width 205 height 70
drag, startPoint x: 442, startPoint y: 178, endPoint x: 487, endPoint y: 156, distance: 50.4
click at [487, 156] on div "· 4 · 4 · ( + x + 2 )" at bounding box center [514, 203] width 711 height 155
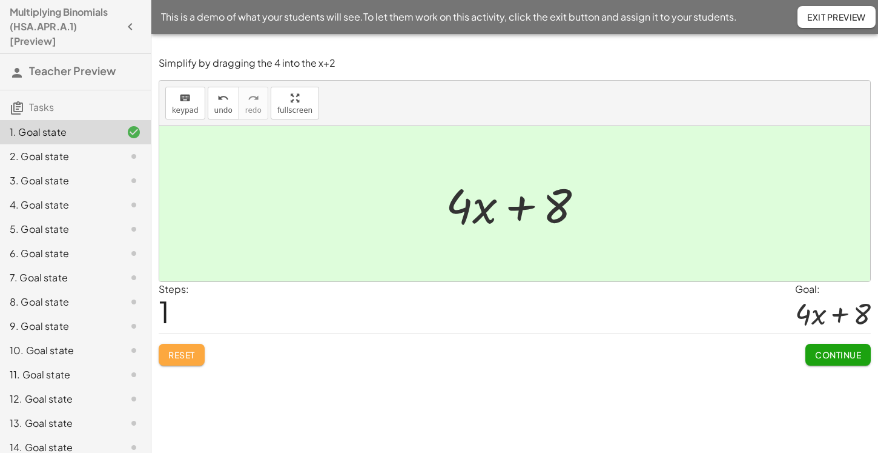
click at [174, 353] on span "Reset" at bounding box center [181, 354] width 27 height 11
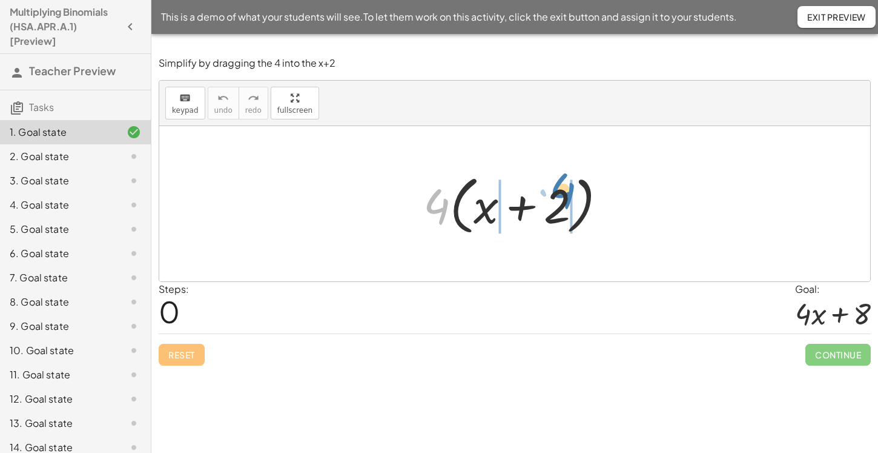
drag, startPoint x: 436, startPoint y: 208, endPoint x: 562, endPoint y: 193, distance: 127.0
click at [562, 193] on div at bounding box center [519, 204] width 205 height 70
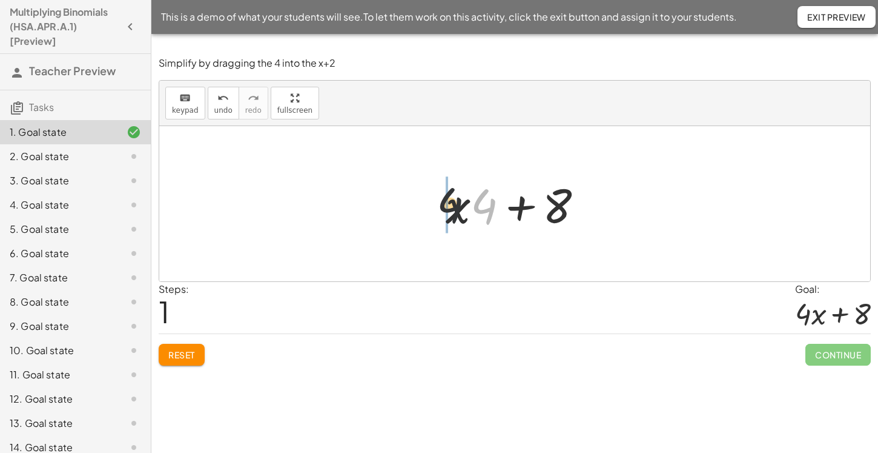
drag, startPoint x: 486, startPoint y: 205, endPoint x: 403, endPoint y: 203, distance: 83.0
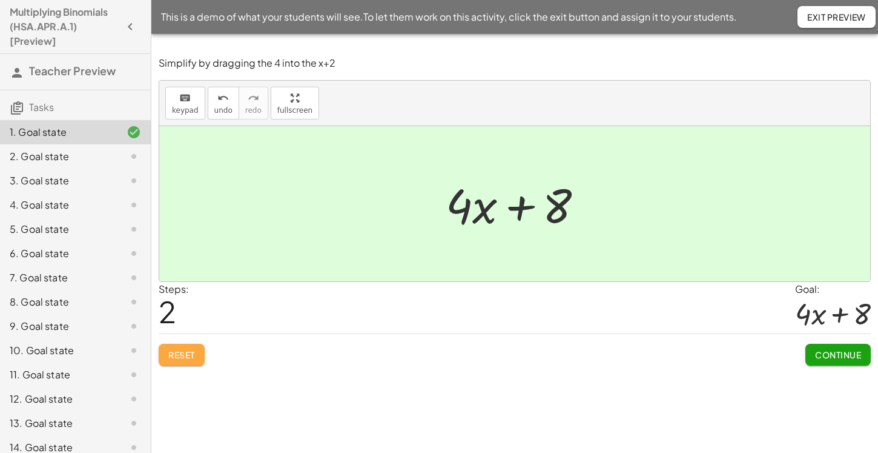
click at [161, 353] on button "Reset" at bounding box center [182, 355] width 46 height 22
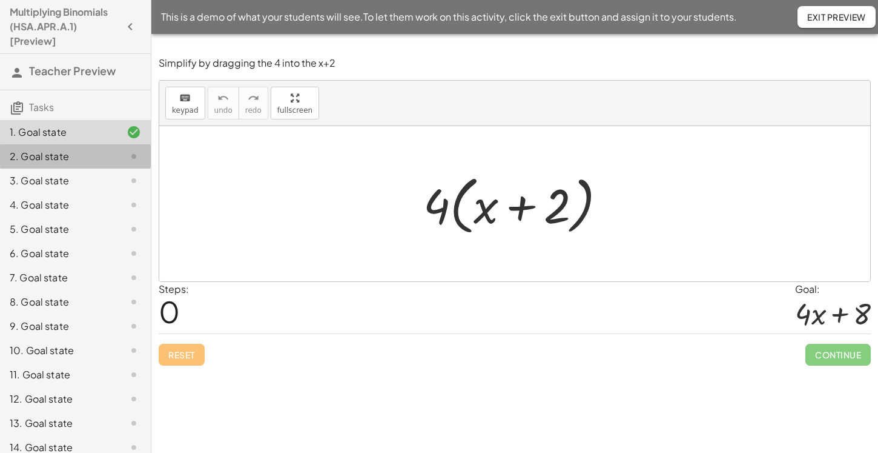
click at [59, 151] on div "2. Goal state" at bounding box center [59, 156] width 98 height 15
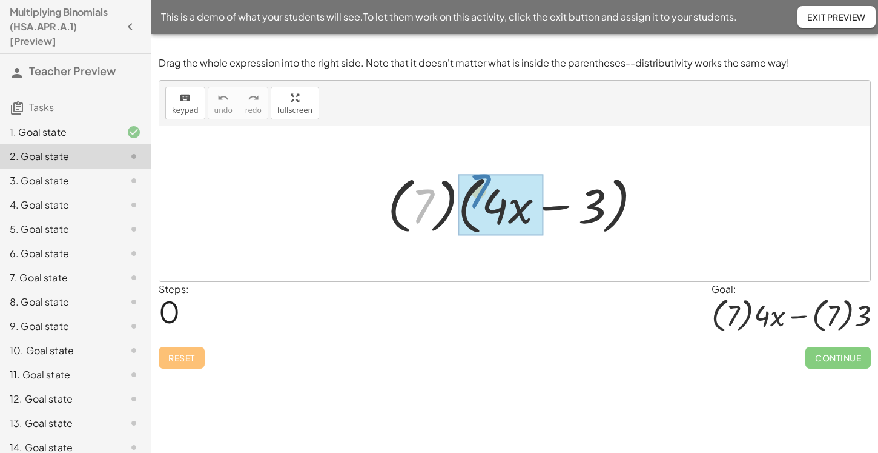
drag, startPoint x: 428, startPoint y: 207, endPoint x: 484, endPoint y: 192, distance: 58.3
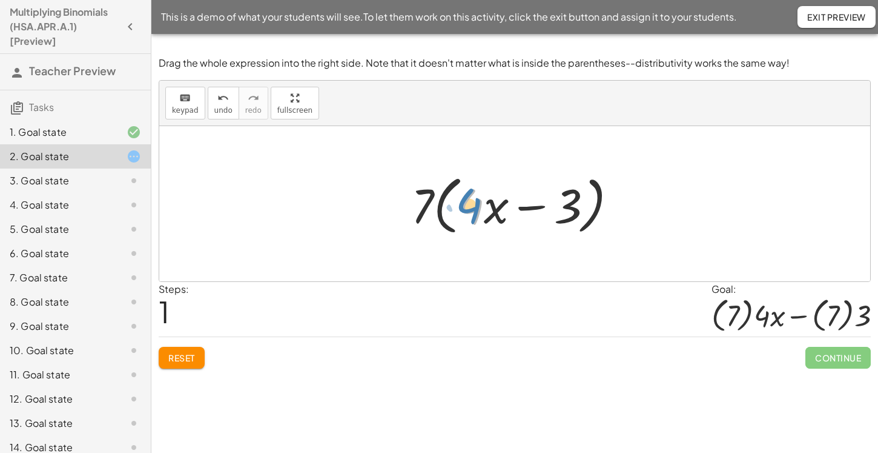
click at [481, 202] on div at bounding box center [519, 204] width 228 height 70
drag, startPoint x: 415, startPoint y: 205, endPoint x: 539, endPoint y: 196, distance: 123.9
click at [539, 196] on div at bounding box center [519, 204] width 228 height 70
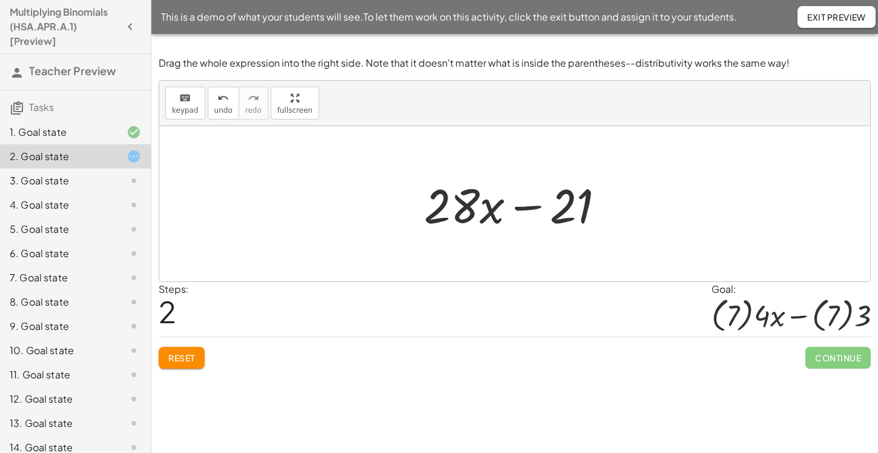
click at [176, 358] on span "Reset" at bounding box center [181, 357] width 27 height 11
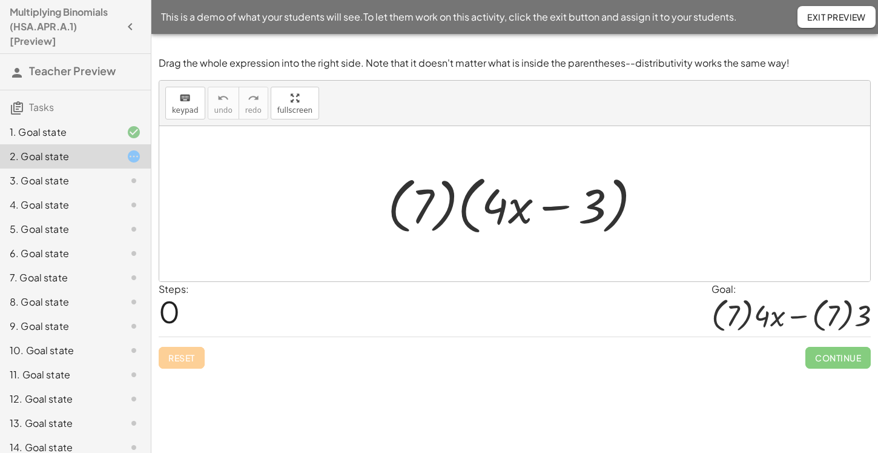
click at [176, 358] on div "Reset Continue" at bounding box center [515, 352] width 712 height 32
drag, startPoint x: 516, startPoint y: 202, endPoint x: 502, endPoint y: 201, distance: 13.3
click at [502, 201] on div at bounding box center [520, 204] width 276 height 70
drag, startPoint x: 673, startPoint y: 156, endPoint x: 505, endPoint y: 247, distance: 190.6
click at [505, 247] on div at bounding box center [514, 203] width 711 height 155
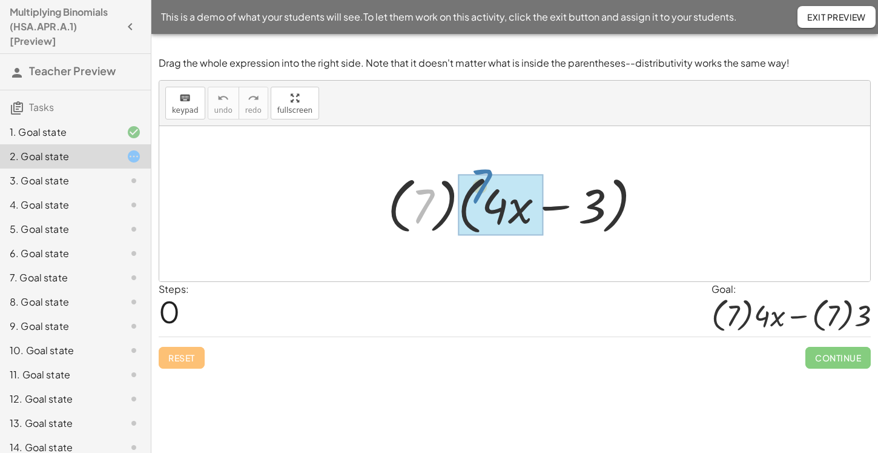
drag, startPoint x: 420, startPoint y: 199, endPoint x: 477, endPoint y: 181, distance: 60.0
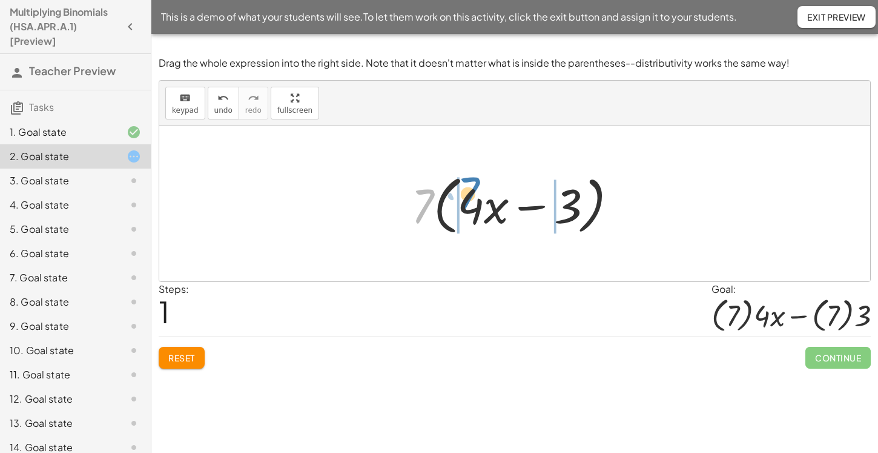
drag, startPoint x: 425, startPoint y: 203, endPoint x: 471, endPoint y: 191, distance: 47.0
click at [471, 191] on div at bounding box center [519, 204] width 228 height 70
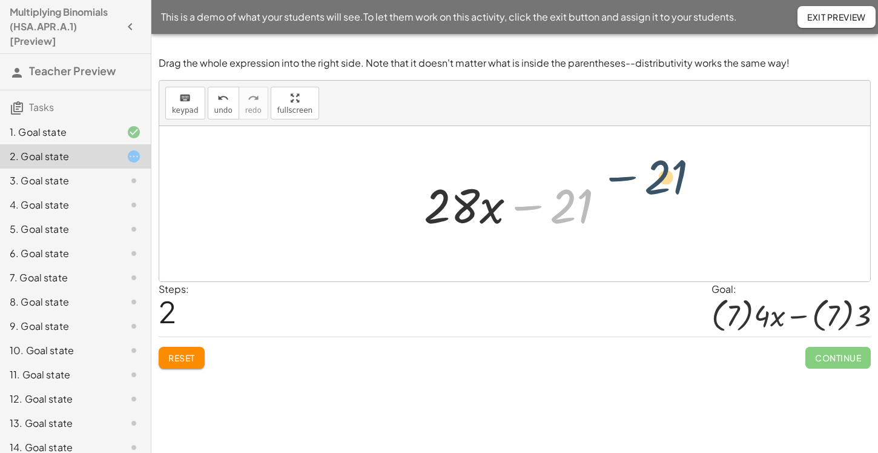
drag, startPoint x: 572, startPoint y: 204, endPoint x: 677, endPoint y: 176, distance: 109.2
click at [222, 98] on icon "undo" at bounding box center [223, 98] width 12 height 15
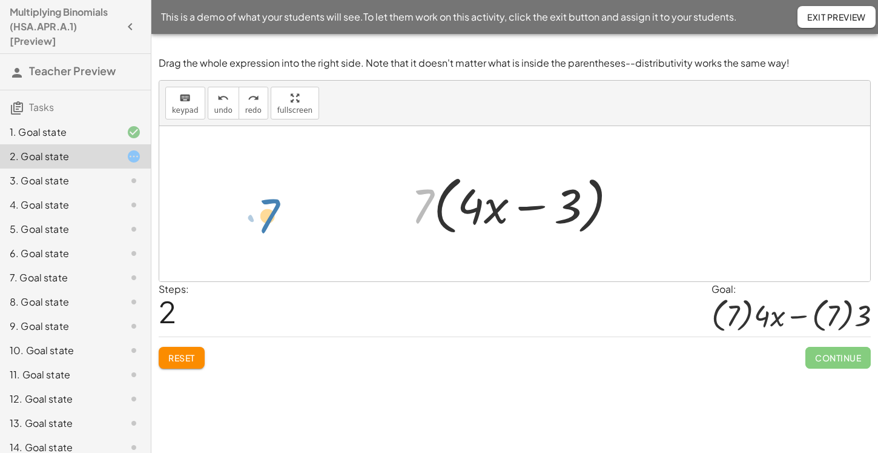
drag, startPoint x: 422, startPoint y: 205, endPoint x: 265, endPoint y: 214, distance: 156.6
drag, startPoint x: 479, startPoint y: 207, endPoint x: 412, endPoint y: 210, distance: 67.3
click at [412, 210] on div at bounding box center [519, 204] width 228 height 70
drag, startPoint x: 497, startPoint y: 208, endPoint x: 428, endPoint y: 214, distance: 69.9
click at [428, 214] on div at bounding box center [519, 204] width 228 height 70
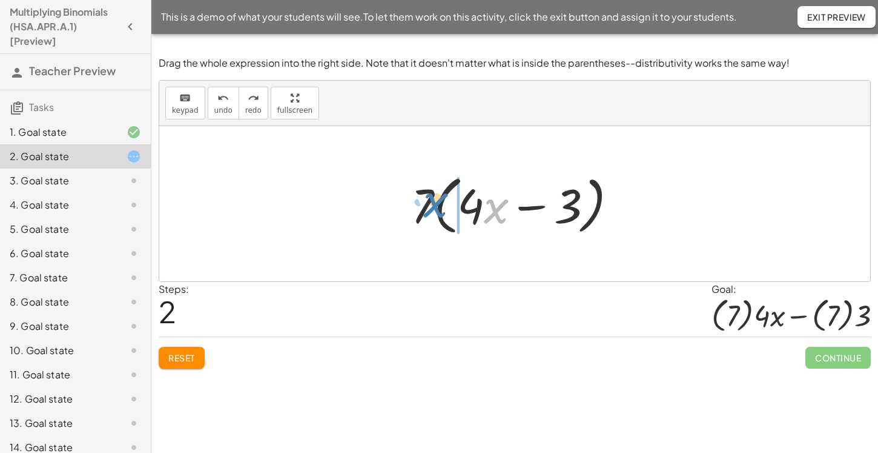
drag, startPoint x: 497, startPoint y: 208, endPoint x: 437, endPoint y: 202, distance: 60.3
click at [437, 202] on div at bounding box center [519, 204] width 228 height 70
drag, startPoint x: 489, startPoint y: 205, endPoint x: 454, endPoint y: 205, distance: 34.5
click at [454, 205] on div at bounding box center [519, 204] width 228 height 70
drag, startPoint x: 427, startPoint y: 198, endPoint x: 456, endPoint y: 198, distance: 28.5
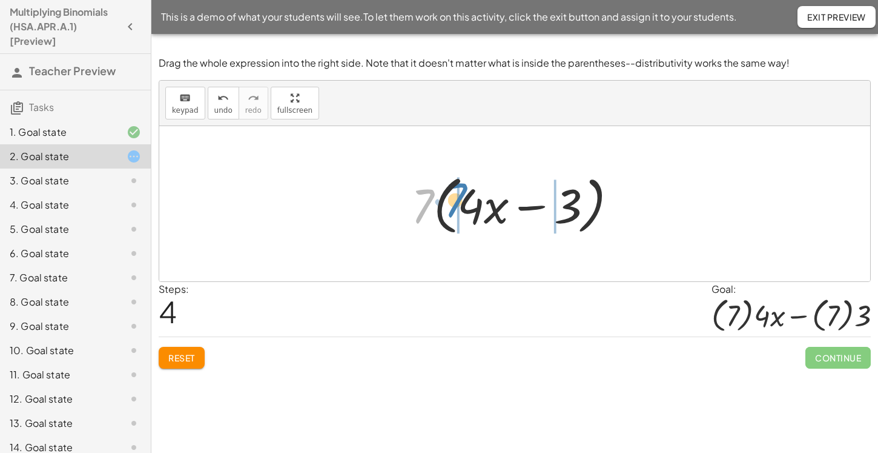
click at [456, 198] on div at bounding box center [519, 204] width 228 height 70
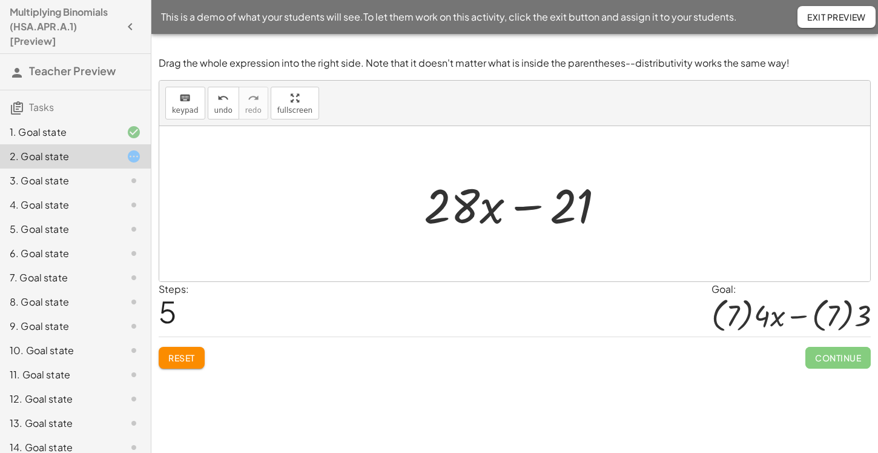
click at [51, 70] on span "Teacher Preview" at bounding box center [72, 71] width 87 height 14
drag, startPoint x: 442, startPoint y: 208, endPoint x: 509, endPoint y: 166, distance: 79.5
click at [509, 166] on div "· ( 7 ) · ( + · 4 · x − 3 ) · 7 · ( + · 4 · x − 3 ) · 7 · ( + · x · 4 − 3 ) · 7…" at bounding box center [514, 203] width 711 height 155
click at [185, 357] on span "Reset" at bounding box center [181, 357] width 27 height 11
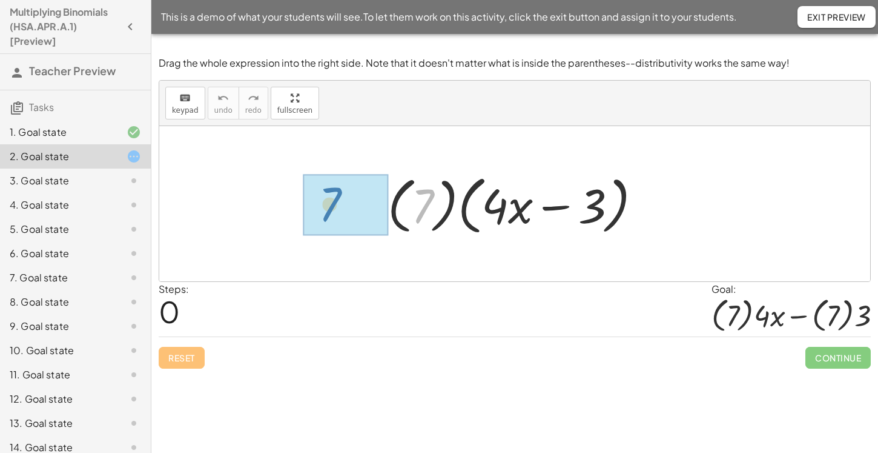
drag, startPoint x: 427, startPoint y: 205, endPoint x: 335, endPoint y: 203, distance: 91.5
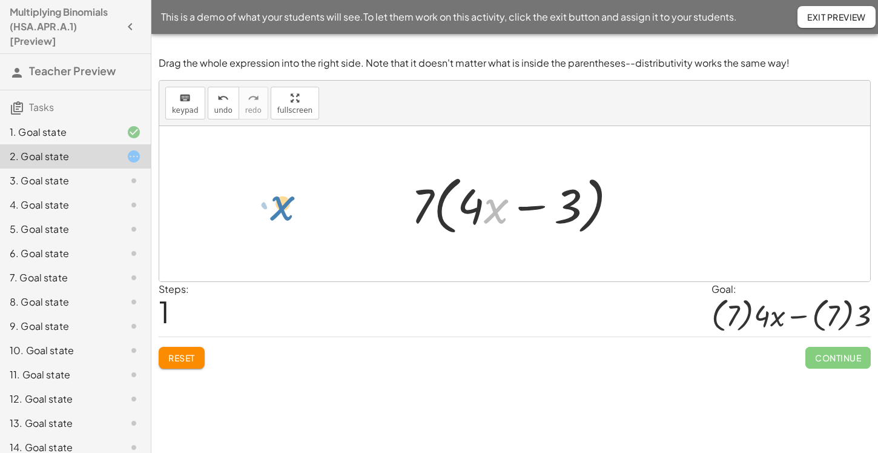
drag, startPoint x: 493, startPoint y: 210, endPoint x: 275, endPoint y: 206, distance: 218.1
drag, startPoint x: 474, startPoint y: 206, endPoint x: 403, endPoint y: 206, distance: 70.9
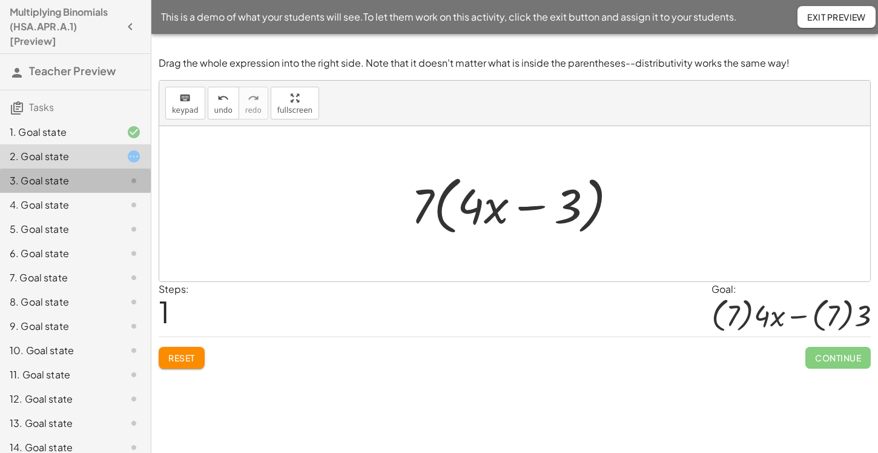
click at [84, 176] on div "3. Goal state" at bounding box center [59, 180] width 98 height 15
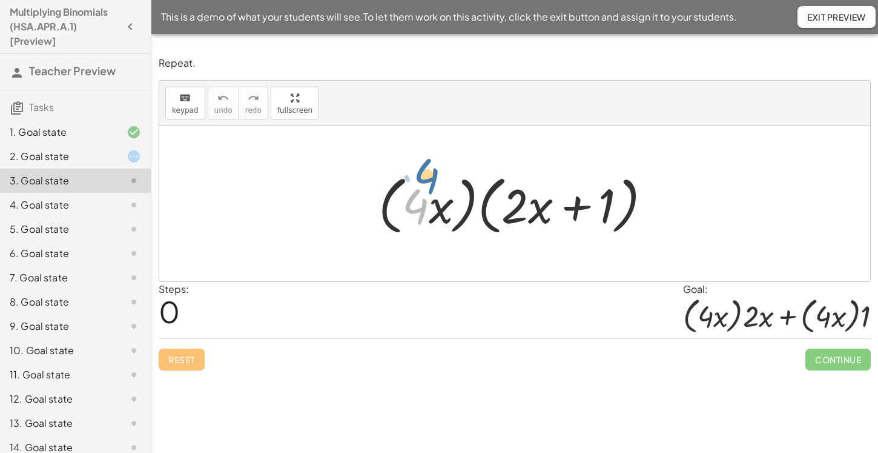
drag, startPoint x: 425, startPoint y: 208, endPoint x: 433, endPoint y: 185, distance: 23.8
click at [433, 185] on div at bounding box center [520, 204] width 294 height 70
drag, startPoint x: 497, startPoint y: 139, endPoint x: 371, endPoint y: 228, distance: 154.8
click at [373, 229] on div "· ( · 4 · x ) · ( + · 2 · x + 1 )" at bounding box center [514, 203] width 711 height 155
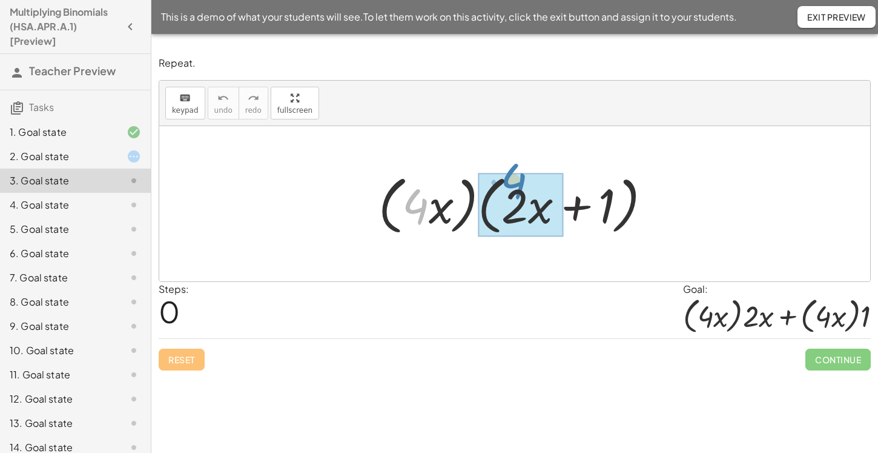
drag, startPoint x: 417, startPoint y: 211, endPoint x: 514, endPoint y: 185, distance: 100.8
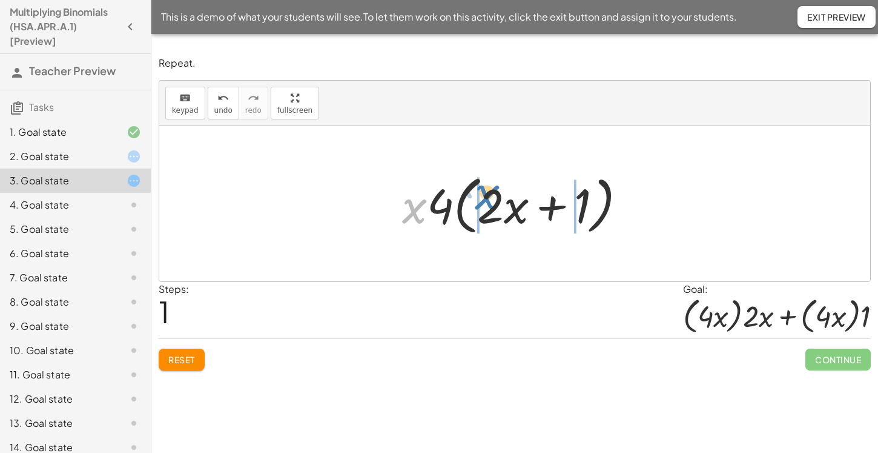
drag, startPoint x: 402, startPoint y: 212, endPoint x: 475, endPoint y: 198, distance: 74.0
click at [475, 198] on div at bounding box center [519, 204] width 247 height 70
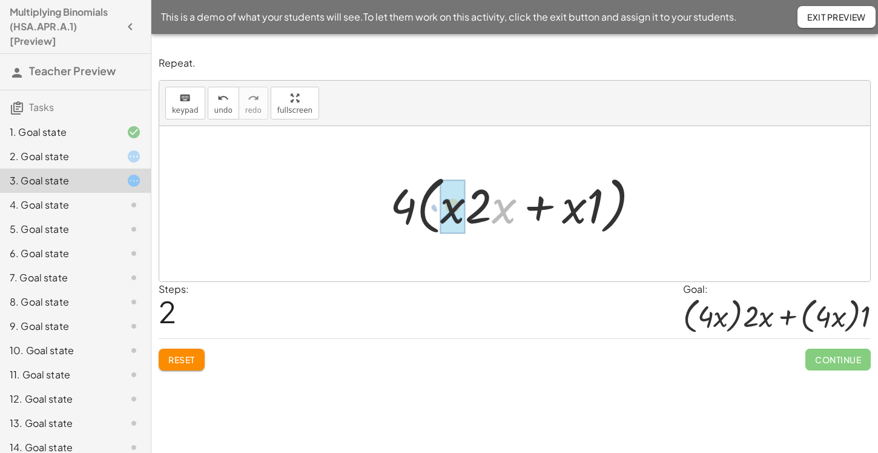
drag, startPoint x: 500, startPoint y: 207, endPoint x: 449, endPoint y: 206, distance: 51.5
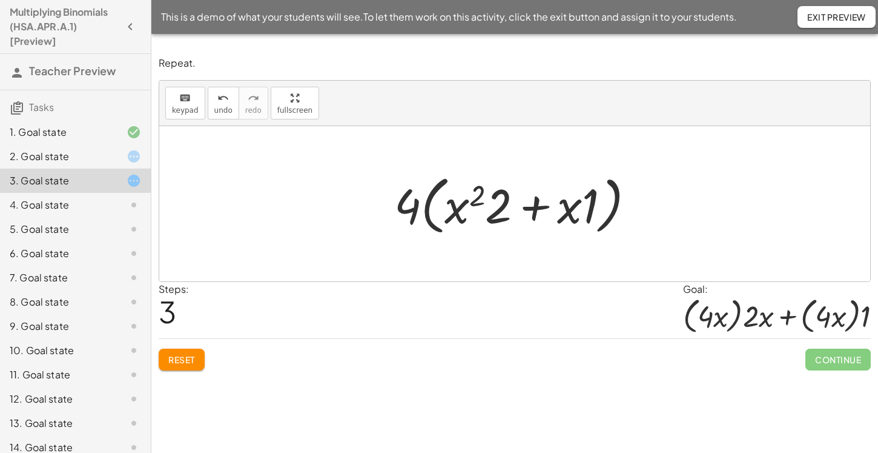
click at [184, 360] on span "Reset" at bounding box center [181, 359] width 27 height 11
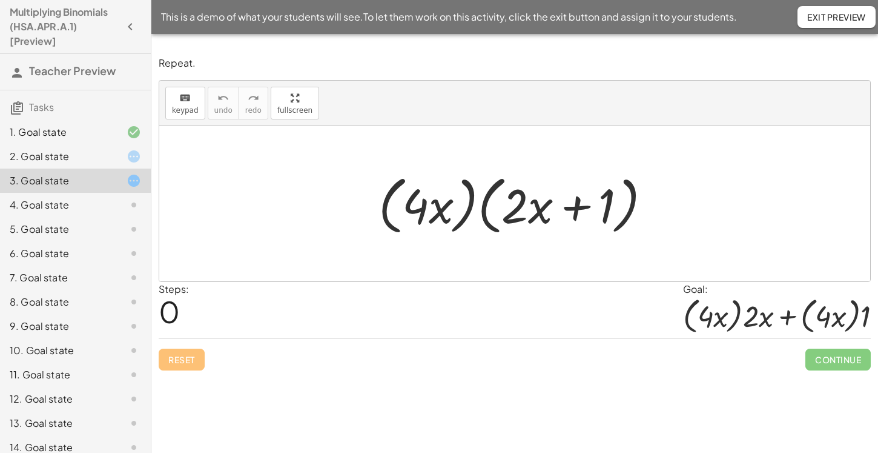
drag, startPoint x: 184, startPoint y: 360, endPoint x: 182, endPoint y: 354, distance: 6.3
click at [184, 360] on div "Reset Continue" at bounding box center [515, 354] width 712 height 32
click at [124, 158] on div at bounding box center [124, 156] width 34 height 15
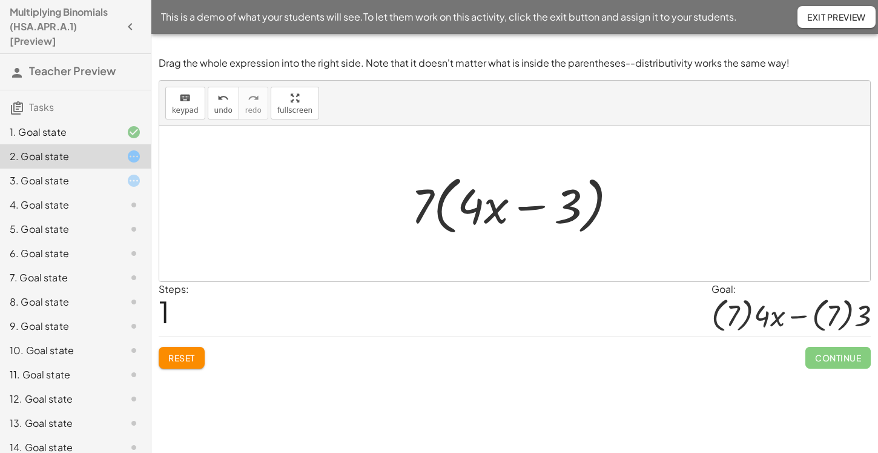
click at [42, 107] on span "Tasks" at bounding box center [41, 107] width 25 height 13
drag, startPoint x: 570, startPoint y: 204, endPoint x: 760, endPoint y: 194, distance: 189.9
drag, startPoint x: 568, startPoint y: 205, endPoint x: 576, endPoint y: 281, distance: 76.1
drag, startPoint x: 422, startPoint y: 204, endPoint x: 534, endPoint y: 207, distance: 112.1
click at [534, 207] on div at bounding box center [519, 204] width 228 height 70
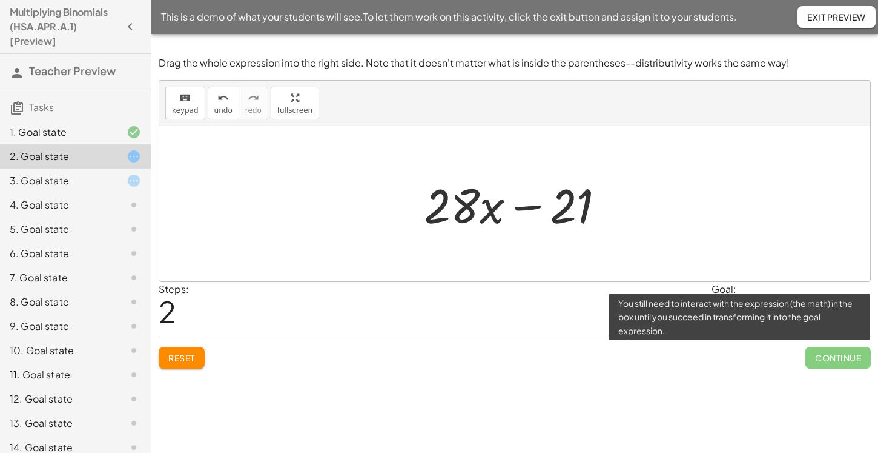
click at [847, 360] on span "Continue" at bounding box center [838, 358] width 65 height 22
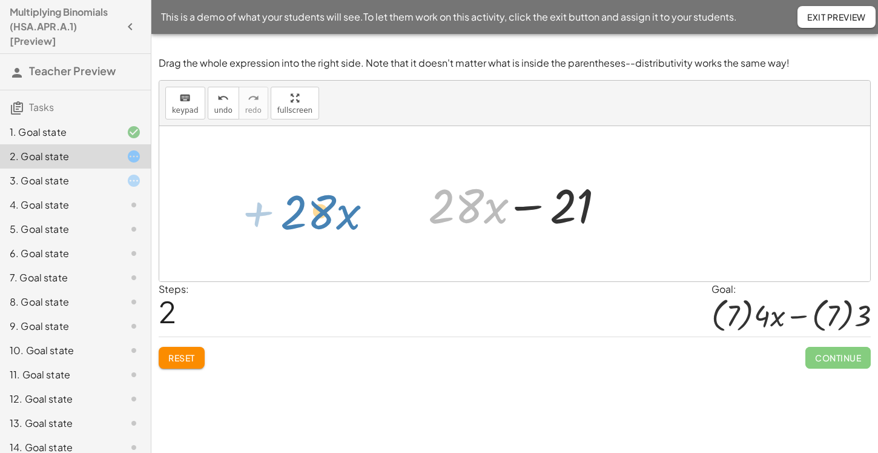
drag, startPoint x: 460, startPoint y: 207, endPoint x: 311, endPoint y: 213, distance: 149.2
click at [311, 213] on div "· ( 7 ) · ( + · 4 · x − 3 ) · 7 · ( + · 4 · x − 3 ) + · 4 · x · 7 − · 3 · 7 · 2…" at bounding box center [514, 203] width 711 height 155
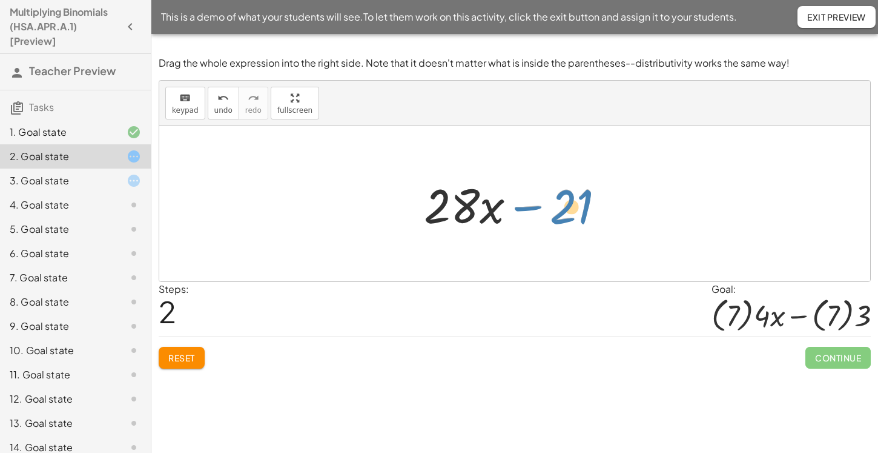
drag, startPoint x: 566, startPoint y: 201, endPoint x: 517, endPoint y: 190, distance: 50.4
click at [517, 190] on div at bounding box center [519, 204] width 202 height 62
drag, startPoint x: 543, startPoint y: 216, endPoint x: 500, endPoint y: 270, distance: 69.4
click at [500, 271] on div "· ( 7 ) · ( + · 4 · x − 3 ) · 7 · ( + · 4 · x − 3 ) + · 4 · x · 7 − · 3 · 7 − 2…" at bounding box center [514, 203] width 711 height 155
click at [168, 356] on span "Reset" at bounding box center [181, 357] width 27 height 11
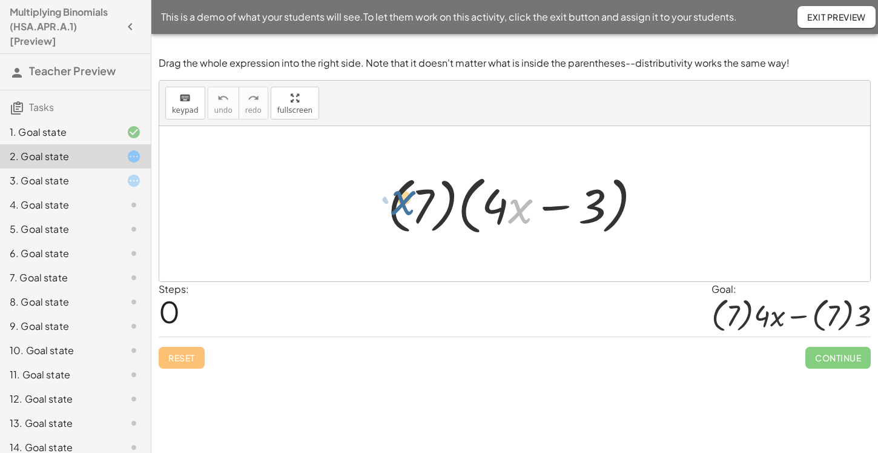
drag, startPoint x: 514, startPoint y: 210, endPoint x: 527, endPoint y: 202, distance: 15.2
click at [527, 202] on div at bounding box center [520, 204] width 276 height 70
click at [132, 28] on icon "button" at bounding box center [130, 26] width 15 height 15
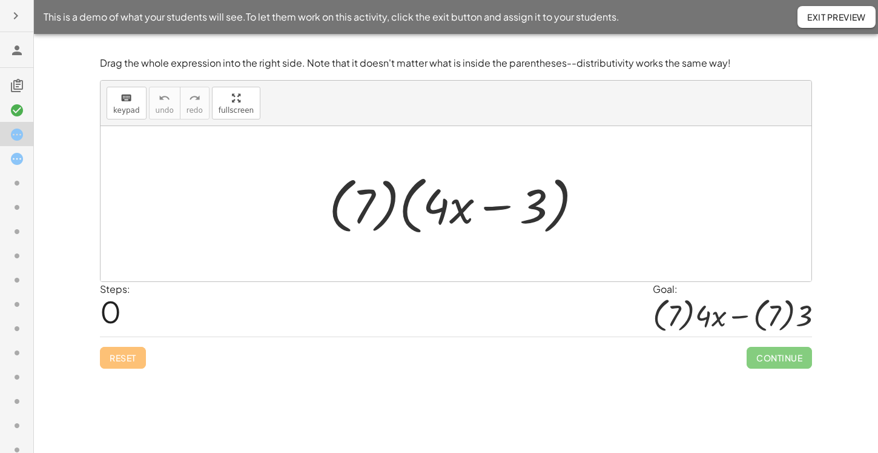
click at [13, 17] on icon "button" at bounding box center [15, 15] width 15 height 15
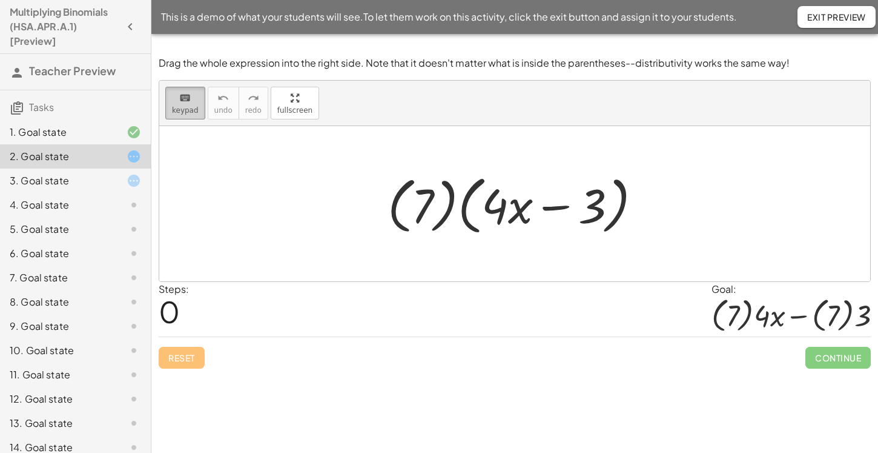
click at [174, 95] on div "keyboard" at bounding box center [185, 97] width 27 height 15
drag, startPoint x: 417, startPoint y: 205, endPoint x: 393, endPoint y: 215, distance: 26.9
click at [419, 207] on div at bounding box center [422, 206] width 22 height 54
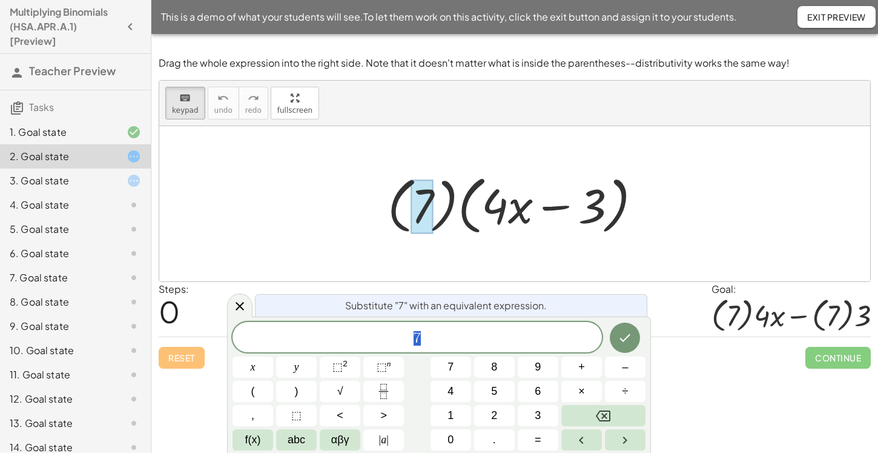
scroll to position [1, 0]
click at [501, 210] on div at bounding box center [520, 204] width 276 height 70
click at [619, 334] on icon "Done" at bounding box center [625, 337] width 15 height 15
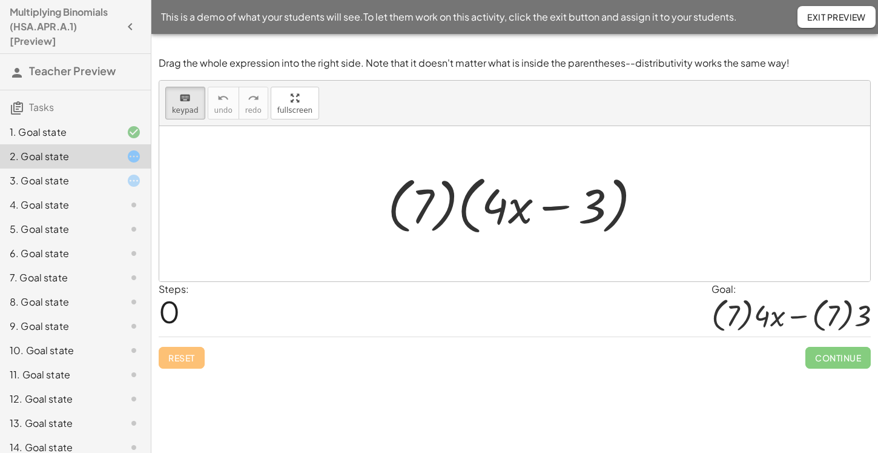
scroll to position [0, 0]
click at [483, 199] on div at bounding box center [495, 205] width 27 height 56
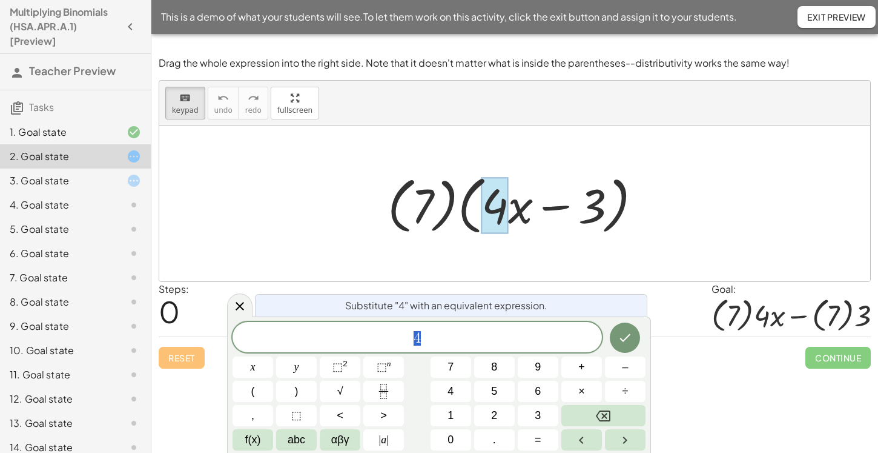
scroll to position [2, 0]
click at [519, 209] on div at bounding box center [520, 204] width 276 height 70
click at [448, 331] on span "4" at bounding box center [418, 338] width 370 height 17
click at [628, 339] on icon "Done" at bounding box center [625, 337] width 15 height 15
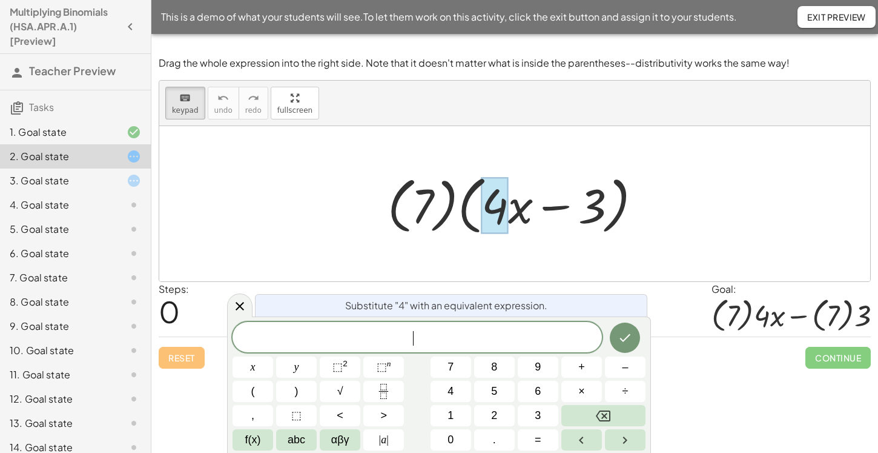
scroll to position [4, 0]
click at [623, 346] on button "Done" at bounding box center [625, 337] width 30 height 30
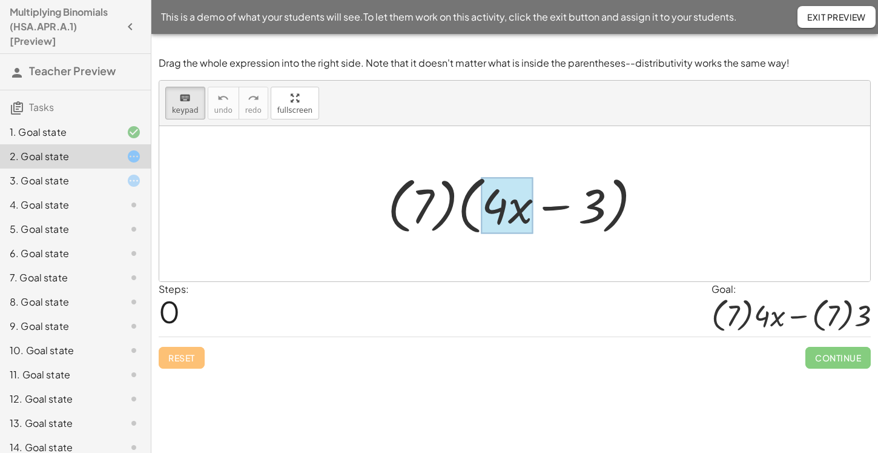
drag, startPoint x: 529, startPoint y: 216, endPoint x: 539, endPoint y: 222, distance: 11.9
click at [519, 214] on div at bounding box center [507, 205] width 51 height 56
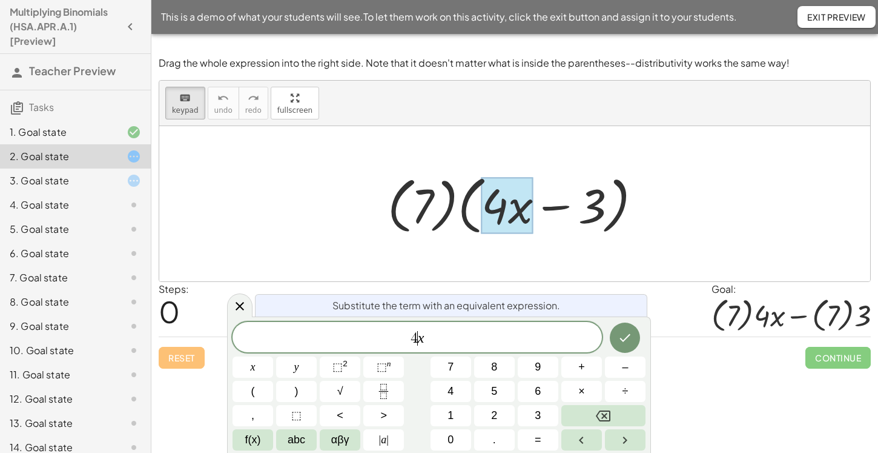
click at [403, 334] on span "4 ​ x" at bounding box center [418, 338] width 370 height 17
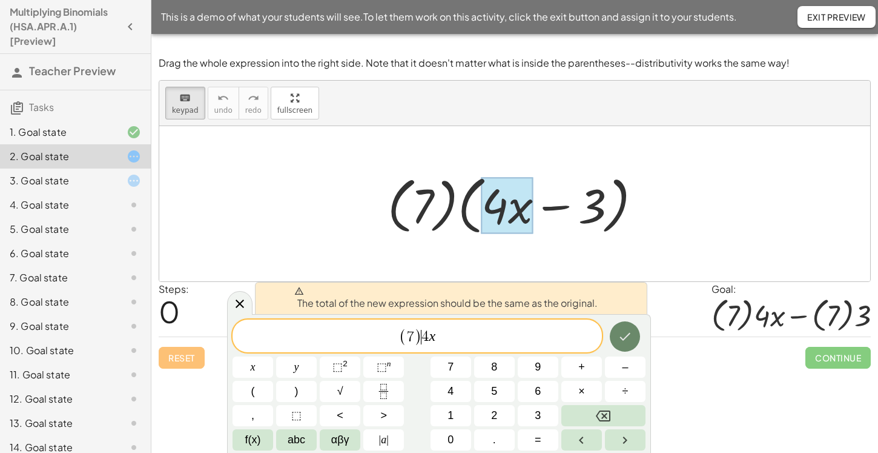
click at [617, 344] on button "Done" at bounding box center [625, 336] width 30 height 30
click at [437, 202] on div at bounding box center [520, 204] width 276 height 70
click at [239, 305] on icon at bounding box center [240, 303] width 15 height 15
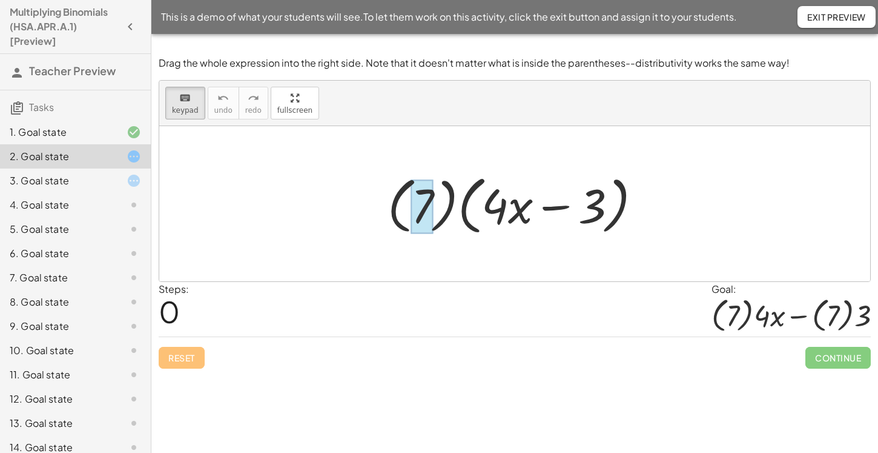
click at [430, 189] on div at bounding box center [422, 206] width 22 height 54
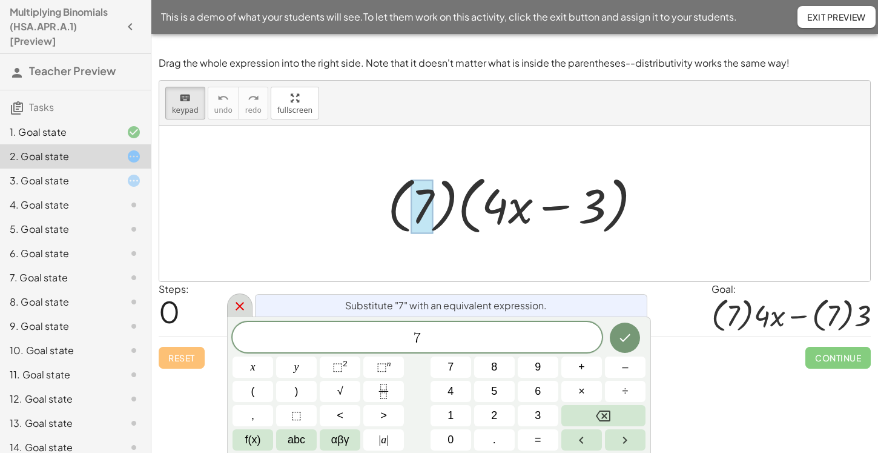
click at [241, 305] on icon at bounding box center [240, 306] width 15 height 15
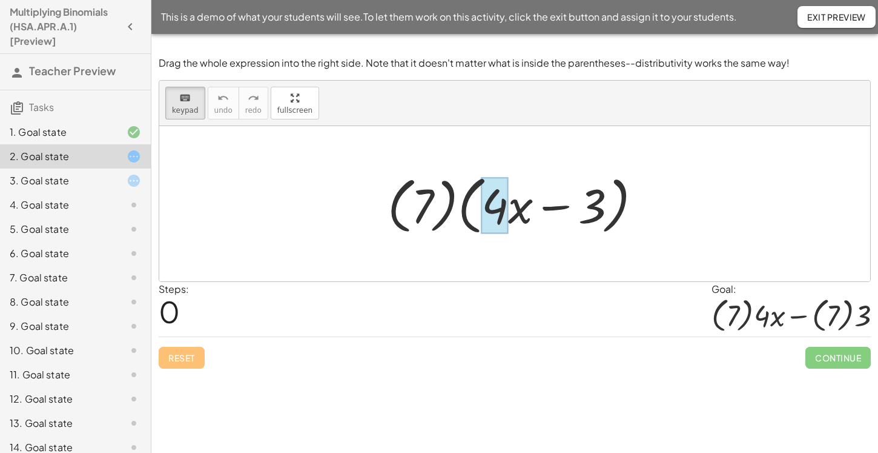
drag, startPoint x: 434, startPoint y: 204, endPoint x: 490, endPoint y: 177, distance: 61.8
click at [173, 101] on div "keyboard" at bounding box center [185, 97] width 27 height 15
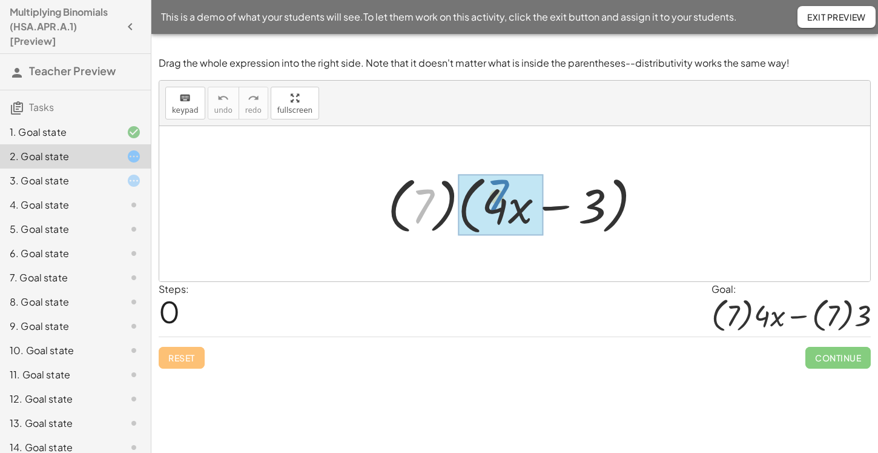
drag, startPoint x: 427, startPoint y: 197, endPoint x: 502, endPoint y: 187, distance: 75.1
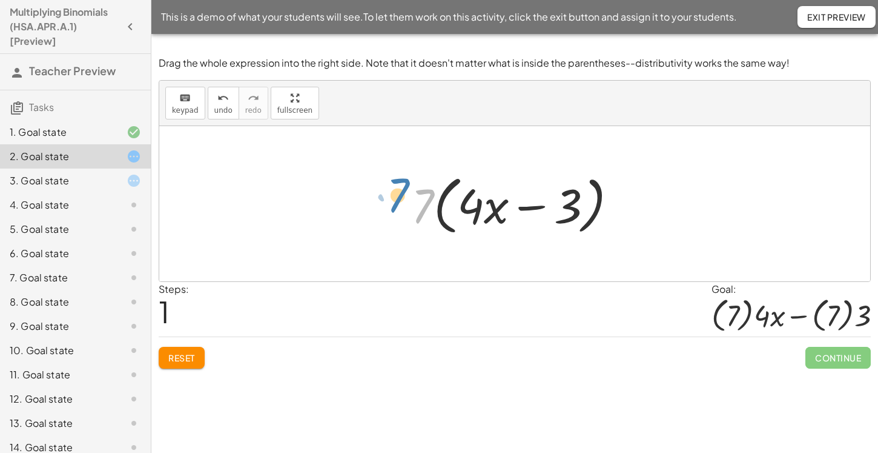
drag, startPoint x: 423, startPoint y: 198, endPoint x: 400, endPoint y: 187, distance: 26.0
drag, startPoint x: 428, startPoint y: 199, endPoint x: 177, endPoint y: 194, distance: 250.9
drag, startPoint x: 484, startPoint y: 208, endPoint x: 472, endPoint y: 209, distance: 12.1
click at [477, 208] on div at bounding box center [519, 204] width 228 height 70
drag, startPoint x: 467, startPoint y: 210, endPoint x: 478, endPoint y: 182, distance: 29.4
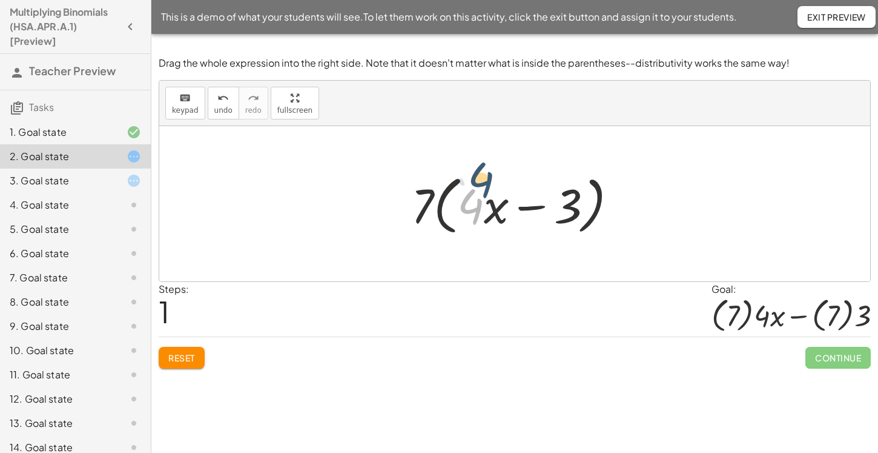
click at [478, 182] on div at bounding box center [519, 204] width 228 height 70
drag, startPoint x: 530, startPoint y: 208, endPoint x: 553, endPoint y: 196, distance: 26.0
click at [553, 196] on div at bounding box center [519, 204] width 228 height 70
click at [827, 19] on span "Exit Preview" at bounding box center [837, 17] width 59 height 11
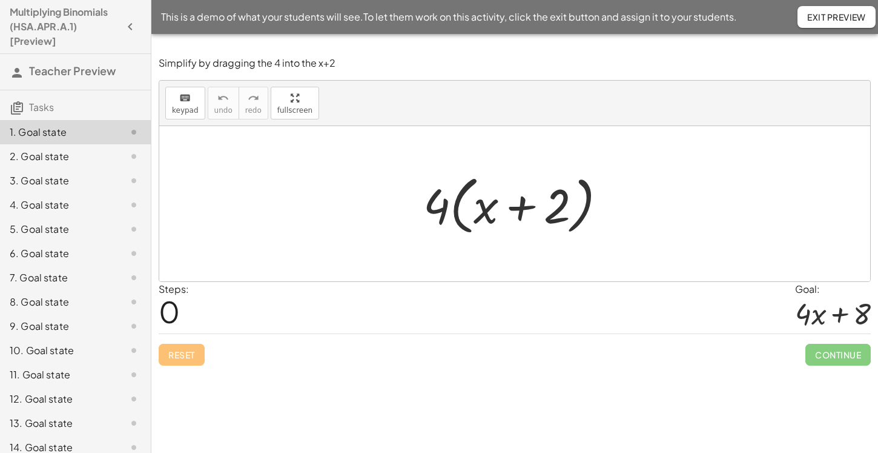
click at [460, 183] on div at bounding box center [519, 204] width 205 height 70
click at [463, 193] on div at bounding box center [519, 204] width 205 height 70
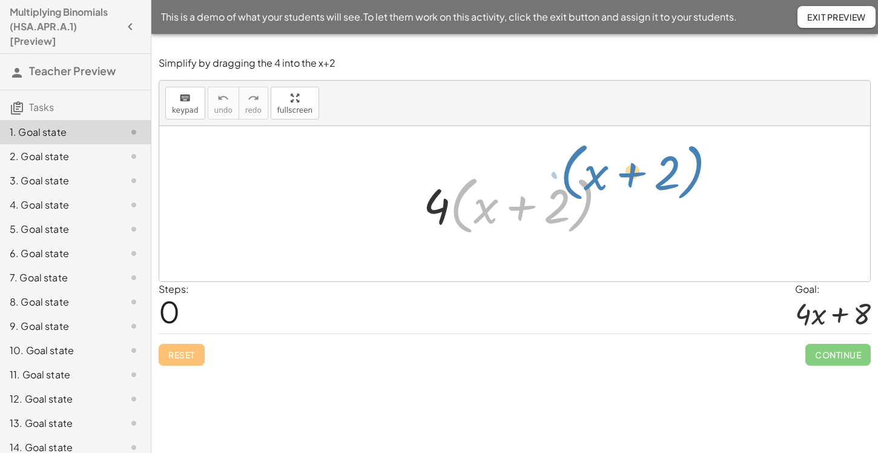
drag, startPoint x: 459, startPoint y: 209, endPoint x: 569, endPoint y: 176, distance: 115.2
click at [569, 176] on div at bounding box center [519, 204] width 205 height 70
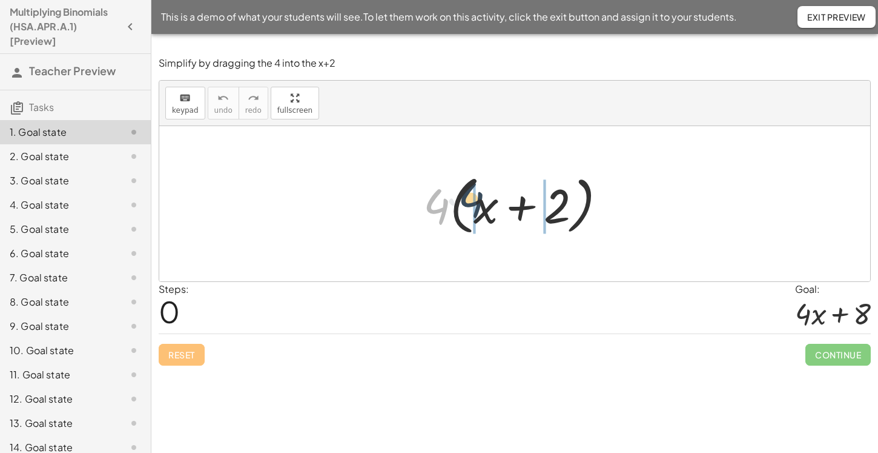
drag, startPoint x: 438, startPoint y: 209, endPoint x: 474, endPoint y: 202, distance: 37.0
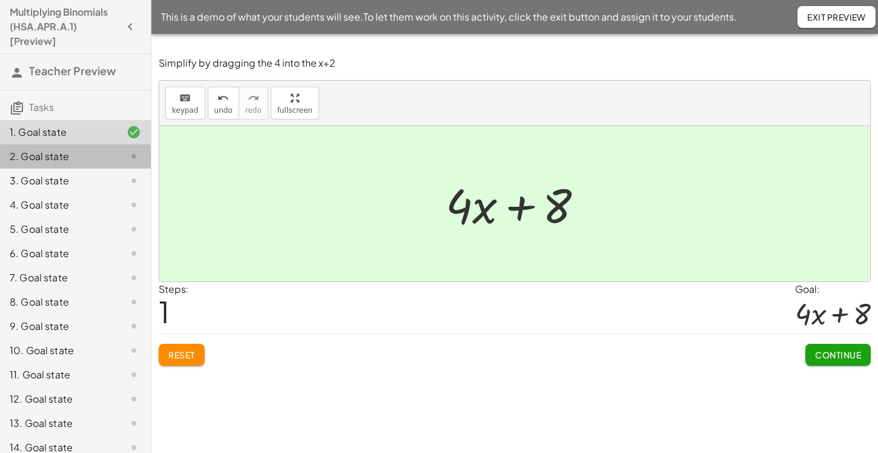
click at [75, 154] on div "2. Goal state" at bounding box center [59, 156] width 98 height 15
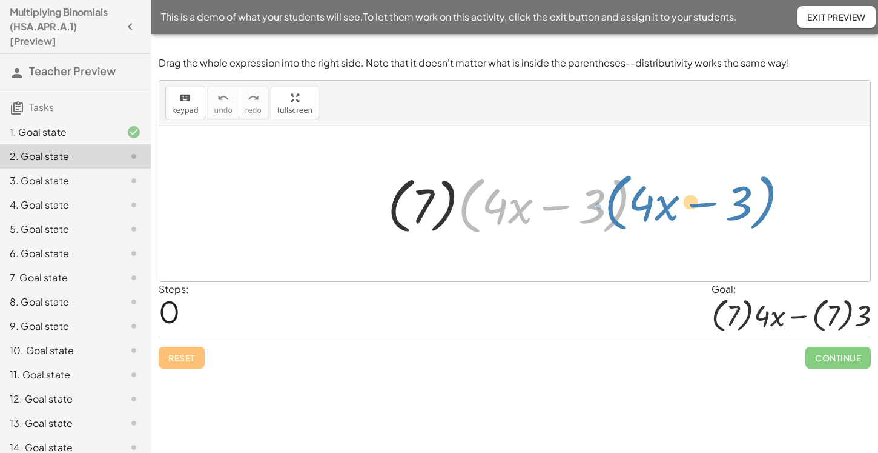
drag, startPoint x: 468, startPoint y: 197, endPoint x: 617, endPoint y: 194, distance: 148.5
click at [617, 194] on div at bounding box center [520, 204] width 276 height 70
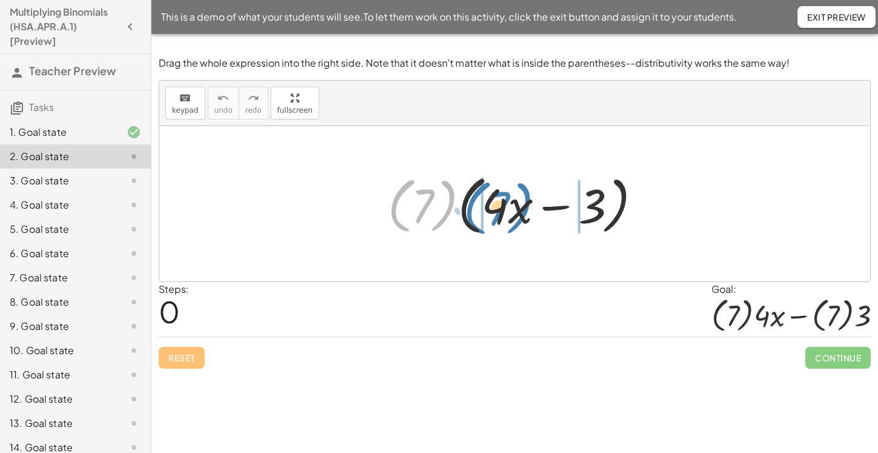
drag, startPoint x: 447, startPoint y: 187, endPoint x: 522, endPoint y: 189, distance: 75.8
click at [522, 189] on div at bounding box center [520, 204] width 276 height 70
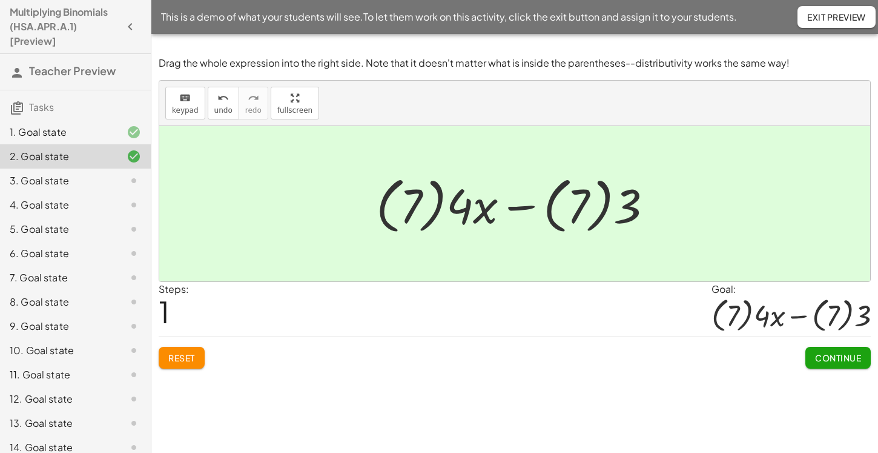
click at [79, 177] on div "3. Goal state" at bounding box center [59, 180] width 98 height 15
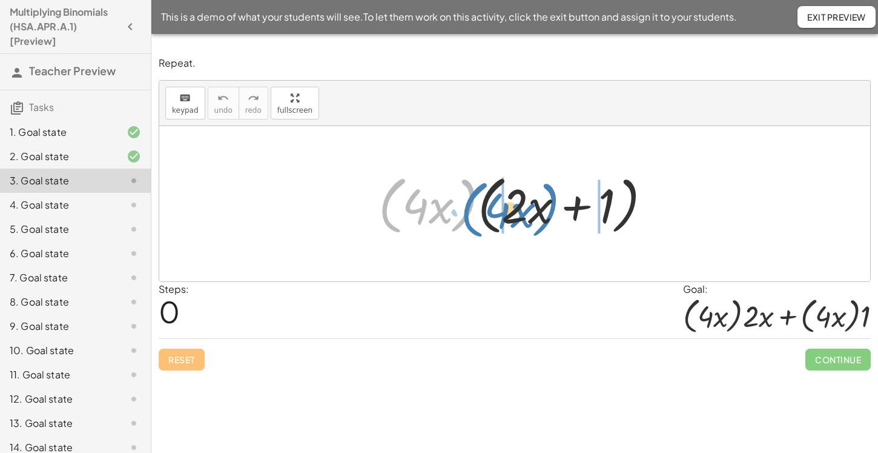
drag, startPoint x: 468, startPoint y: 188, endPoint x: 549, endPoint y: 192, distance: 81.9
click at [549, 192] on div at bounding box center [520, 204] width 294 height 70
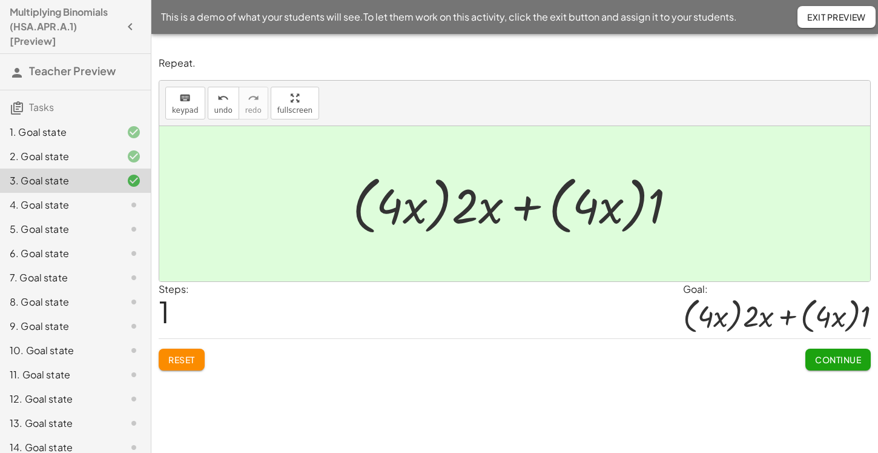
click at [116, 199] on div at bounding box center [124, 205] width 34 height 15
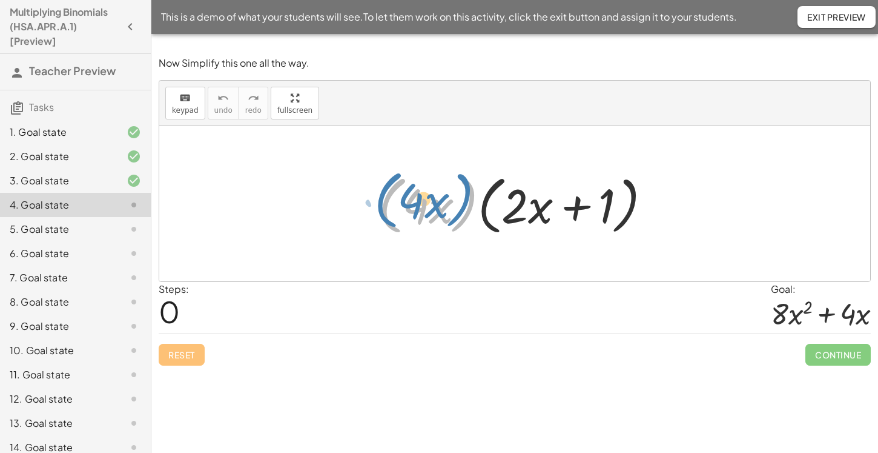
drag, startPoint x: 470, startPoint y: 190, endPoint x: 437, endPoint y: 184, distance: 34.0
click at [437, 184] on div at bounding box center [520, 204] width 294 height 70
drag, startPoint x: 415, startPoint y: 204, endPoint x: 425, endPoint y: 198, distance: 11.1
click at [423, 198] on div at bounding box center [520, 204] width 294 height 70
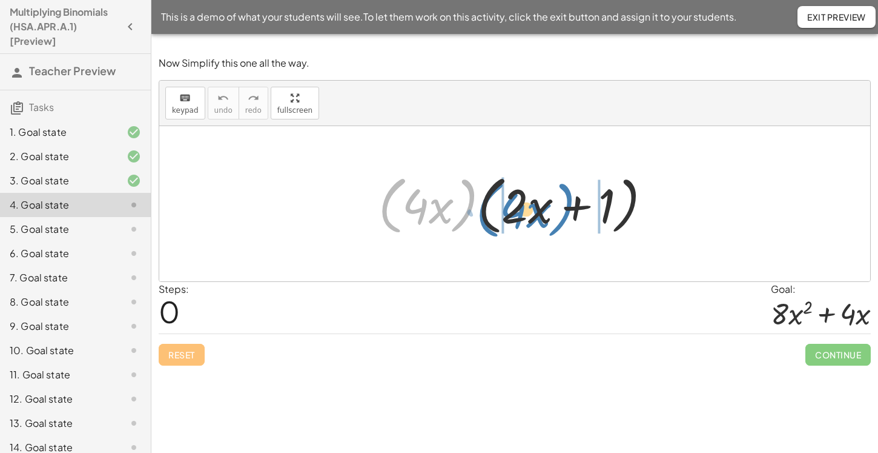
drag, startPoint x: 467, startPoint y: 201, endPoint x: 565, endPoint y: 205, distance: 97.6
click at [565, 205] on div at bounding box center [520, 204] width 294 height 70
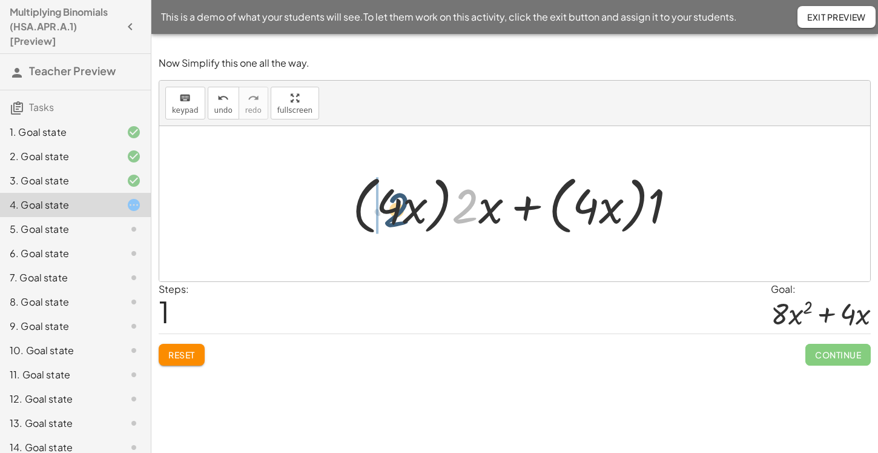
drag, startPoint x: 471, startPoint y: 203, endPoint x: 402, endPoint y: 207, distance: 69.8
click at [402, 207] on div at bounding box center [520, 204] width 346 height 70
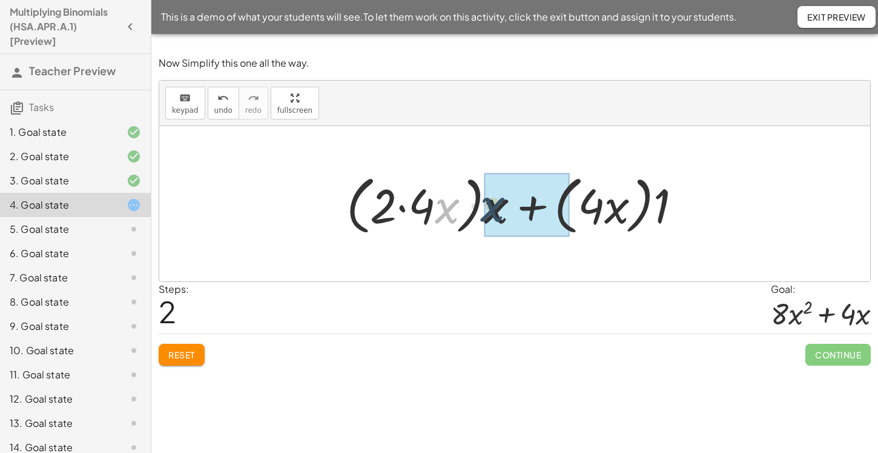
drag, startPoint x: 448, startPoint y: 211, endPoint x: 498, endPoint y: 210, distance: 49.7
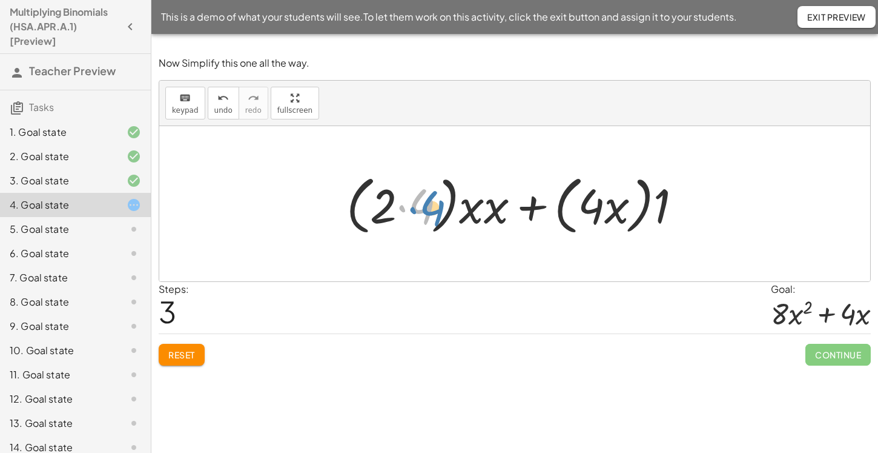
drag, startPoint x: 428, startPoint y: 207, endPoint x: 443, endPoint y: 209, distance: 14.7
click at [443, 209] on div at bounding box center [518, 204] width 357 height 70
drag, startPoint x: 391, startPoint y: 204, endPoint x: 419, endPoint y: 203, distance: 27.9
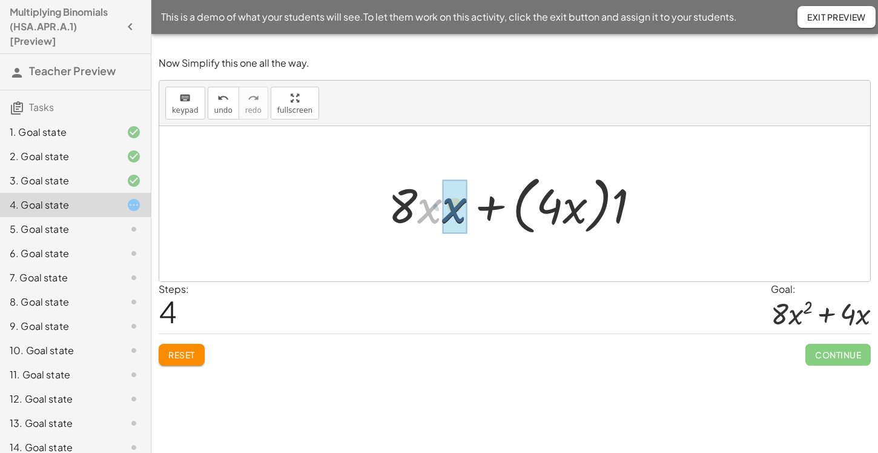
drag, startPoint x: 433, startPoint y: 209, endPoint x: 457, endPoint y: 208, distance: 24.9
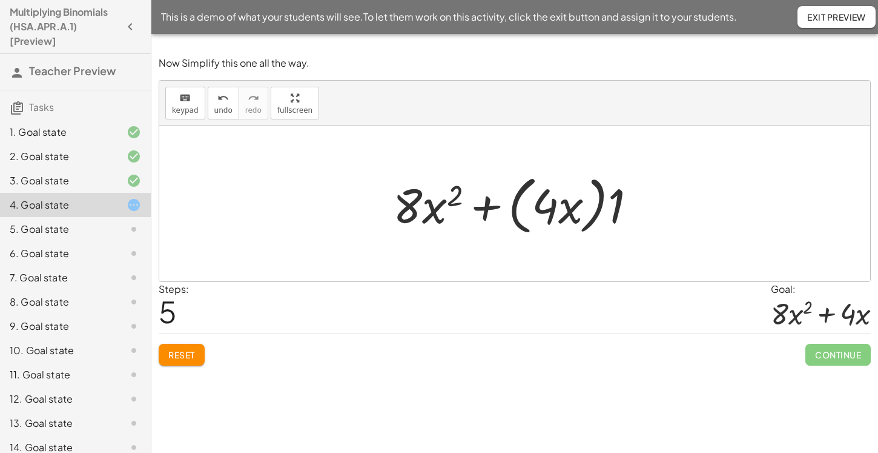
click at [182, 350] on span "Reset" at bounding box center [181, 354] width 27 height 11
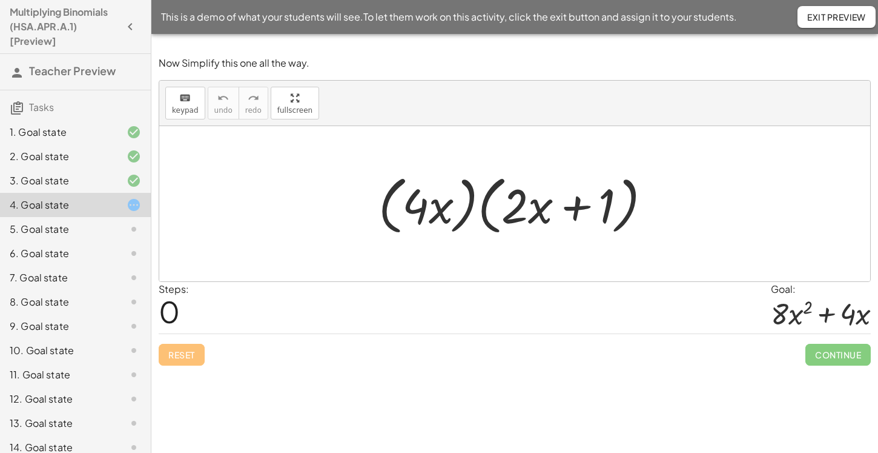
click at [181, 350] on div "Reset Continue" at bounding box center [515, 349] width 712 height 32
click at [105, 228] on div "5. Goal state" at bounding box center [59, 229] width 98 height 15
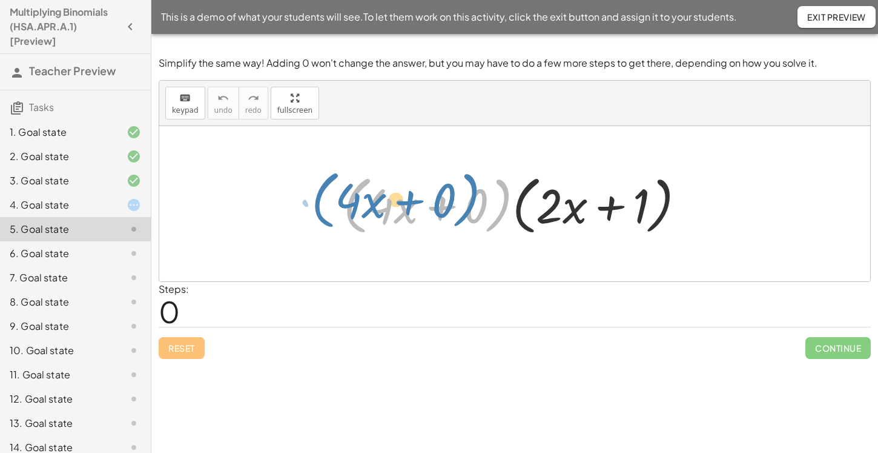
drag, startPoint x: 358, startPoint y: 183, endPoint x: 322, endPoint y: 178, distance: 36.2
click at [322, 178] on div "· ( + · 4 · x + 0 ) · ( + · 4 · x + 0 ) · ( + · 2 · x + 1 )" at bounding box center [514, 203] width 711 height 155
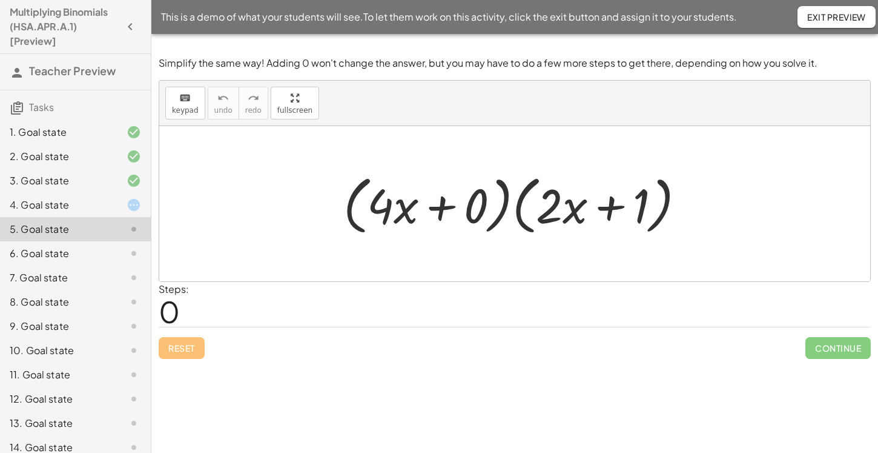
click at [124, 30] on icon "button" at bounding box center [130, 26] width 15 height 15
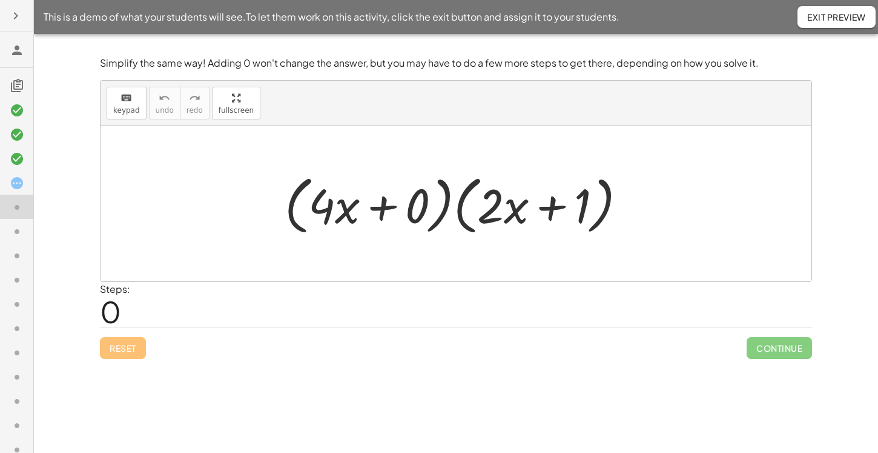
click at [13, 18] on icon "button" at bounding box center [15, 15] width 15 height 15
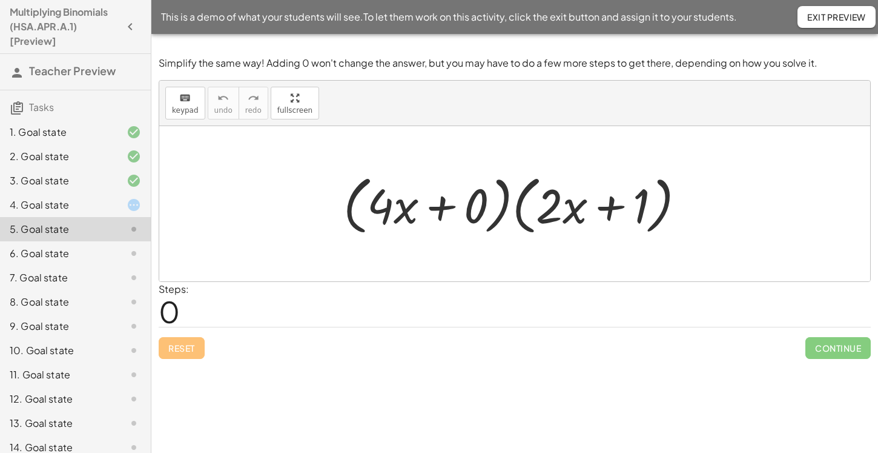
click at [836, 24] on button "Exit Preview" at bounding box center [837, 17] width 78 height 22
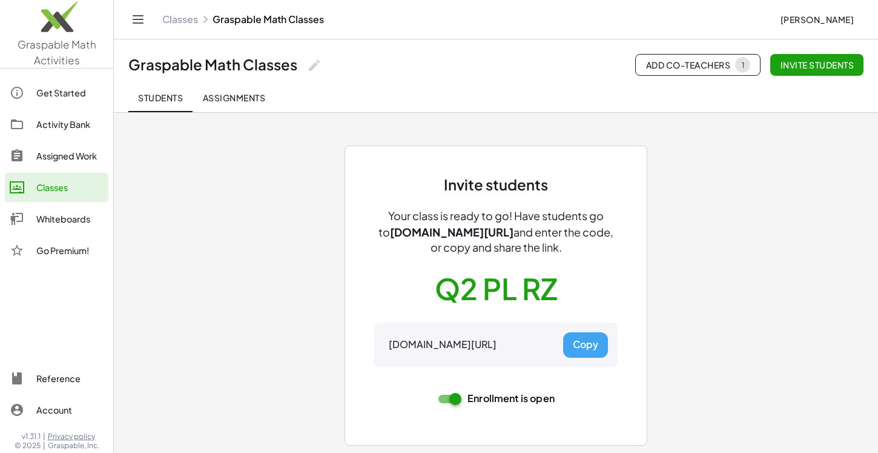
scroll to position [2, 0]
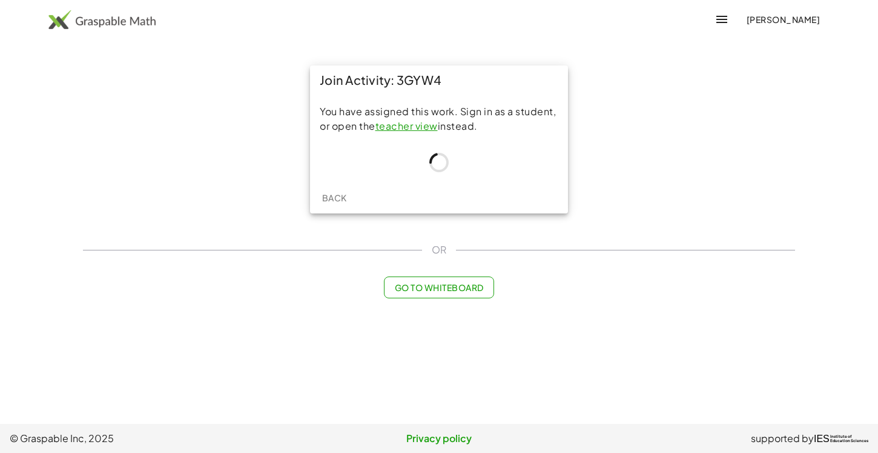
click at [403, 127] on link "teacher view" at bounding box center [407, 125] width 62 height 13
